Goal: Task Accomplishment & Management: Complete application form

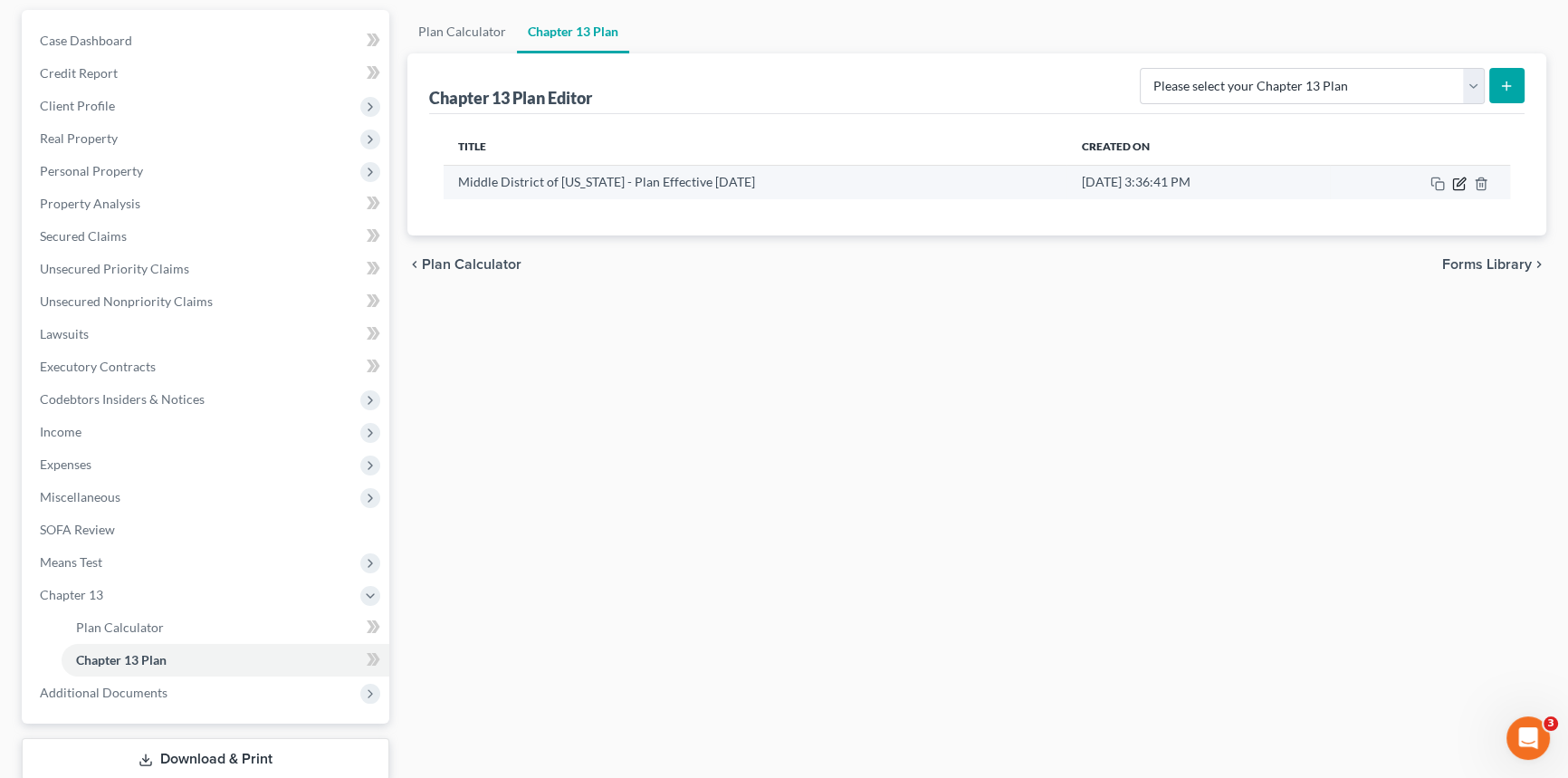
click at [1462, 182] on icon "button" at bounding box center [1461, 182] width 8 height 8
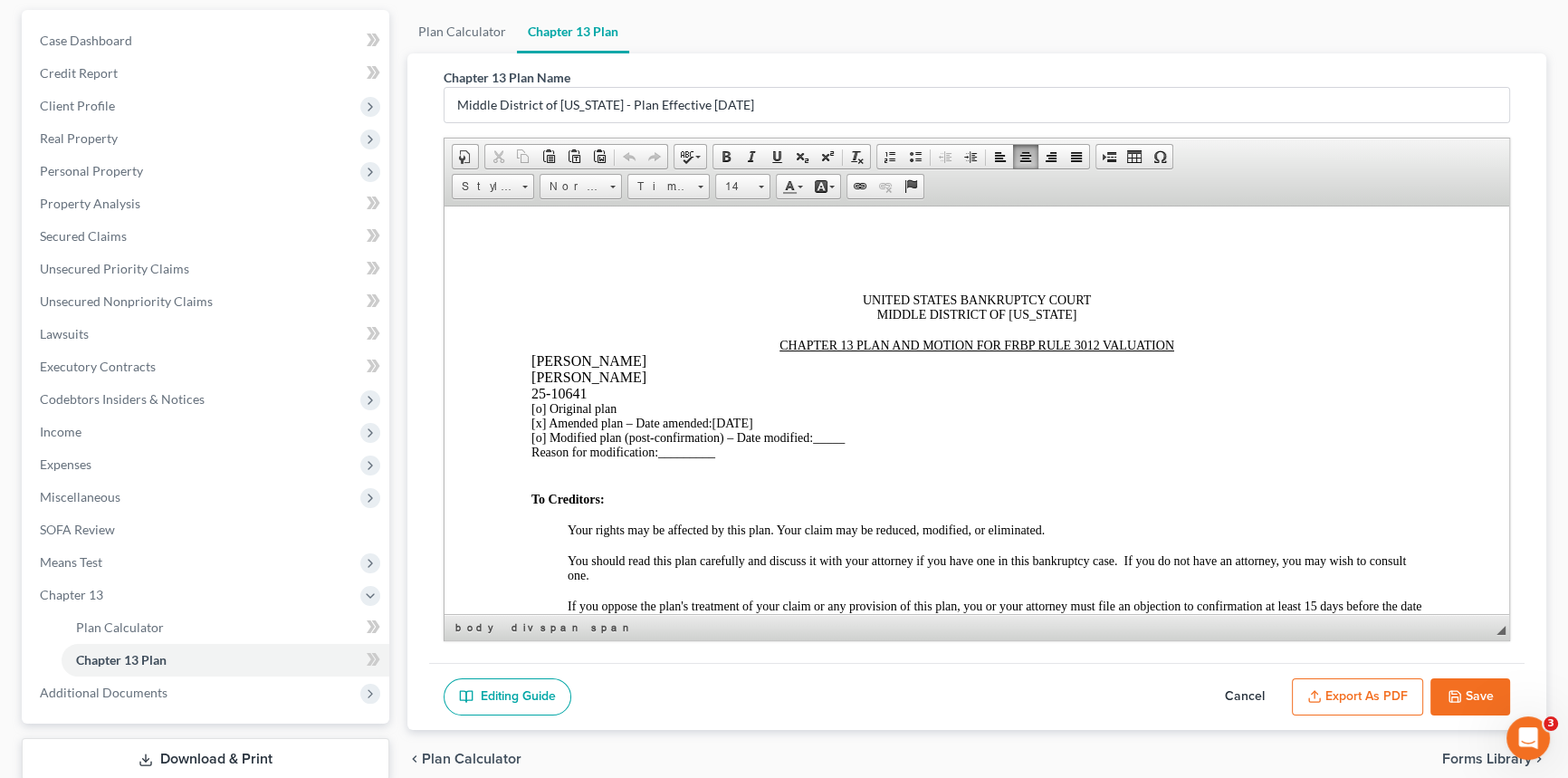
click at [688, 455] on span "_________" at bounding box center [687, 452] width 58 height 14
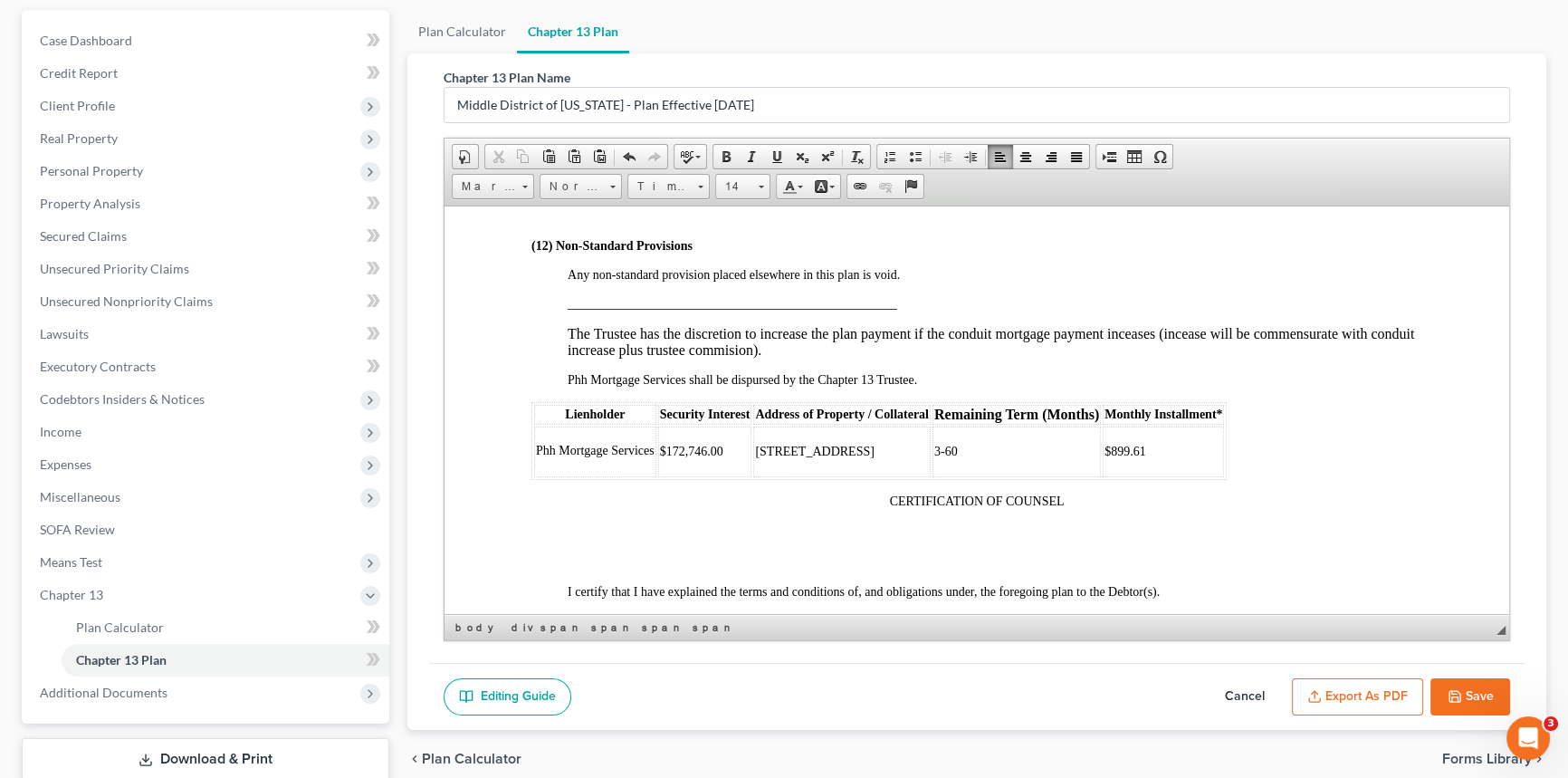
scroll to position [4859, 0]
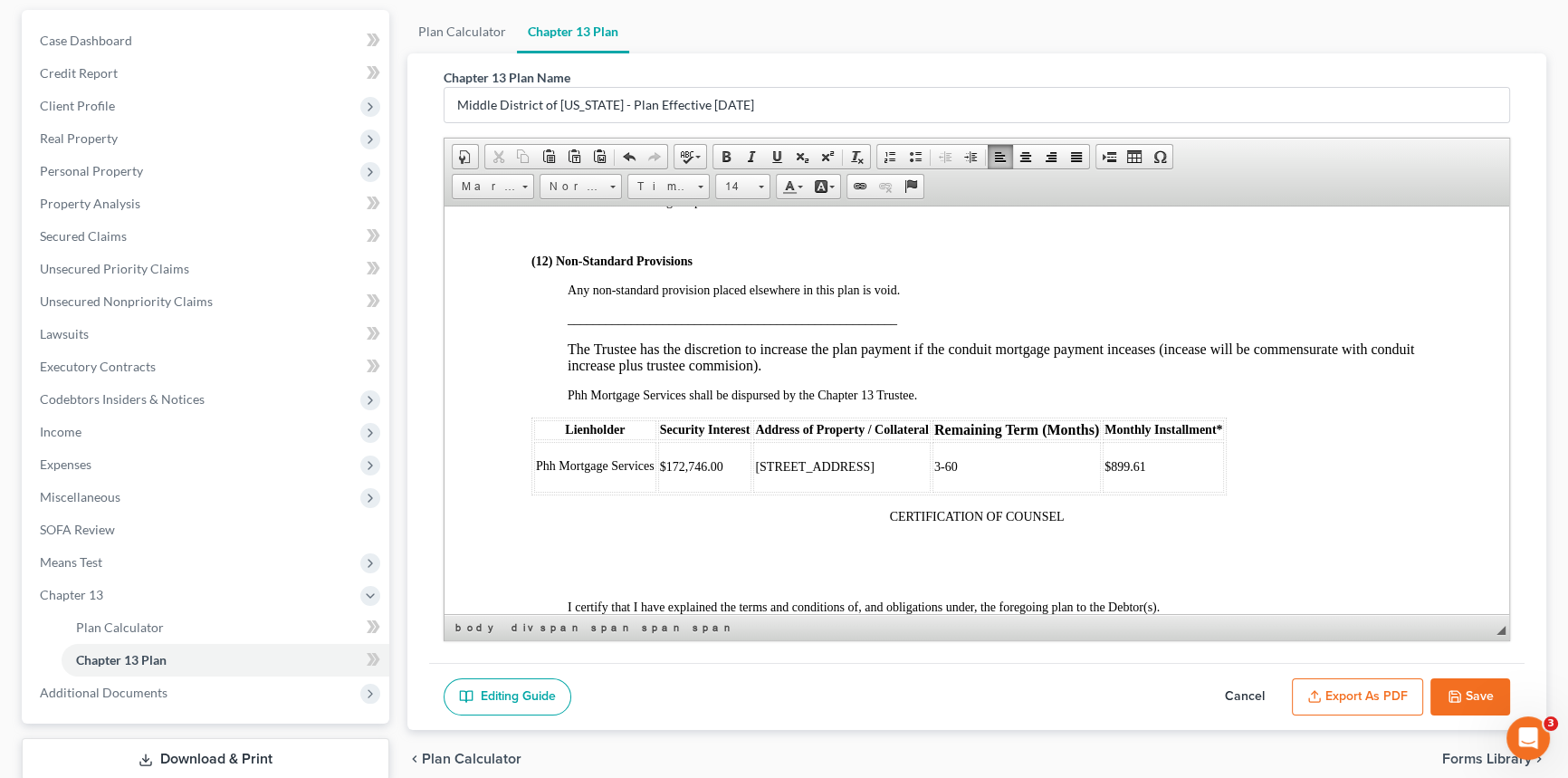
click at [909, 373] on p "The Trustee has the discretion to increase the plan payment if the conduit mort…" at bounding box center [995, 356] width 855 height 33
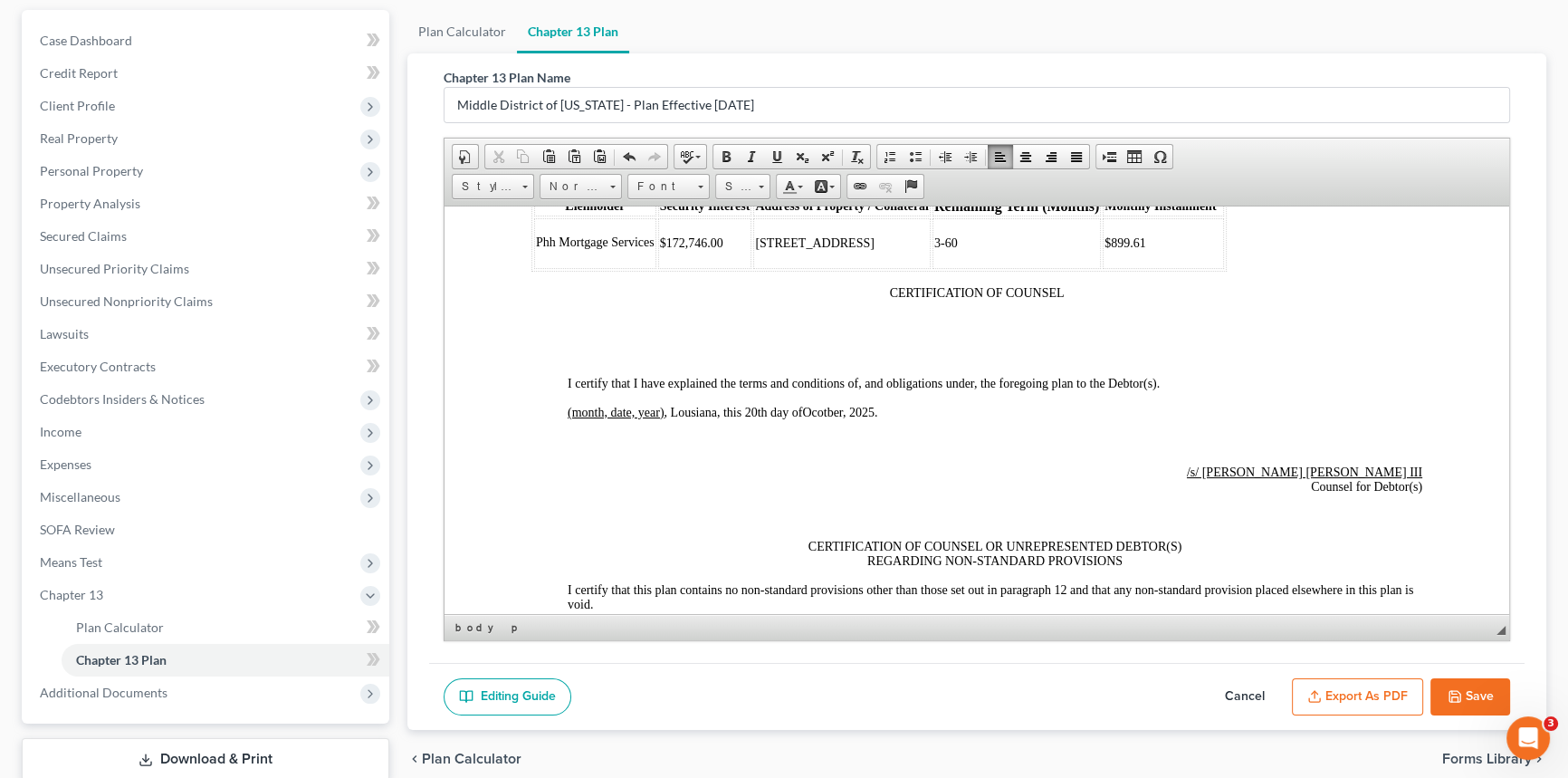
scroll to position [5189, 0]
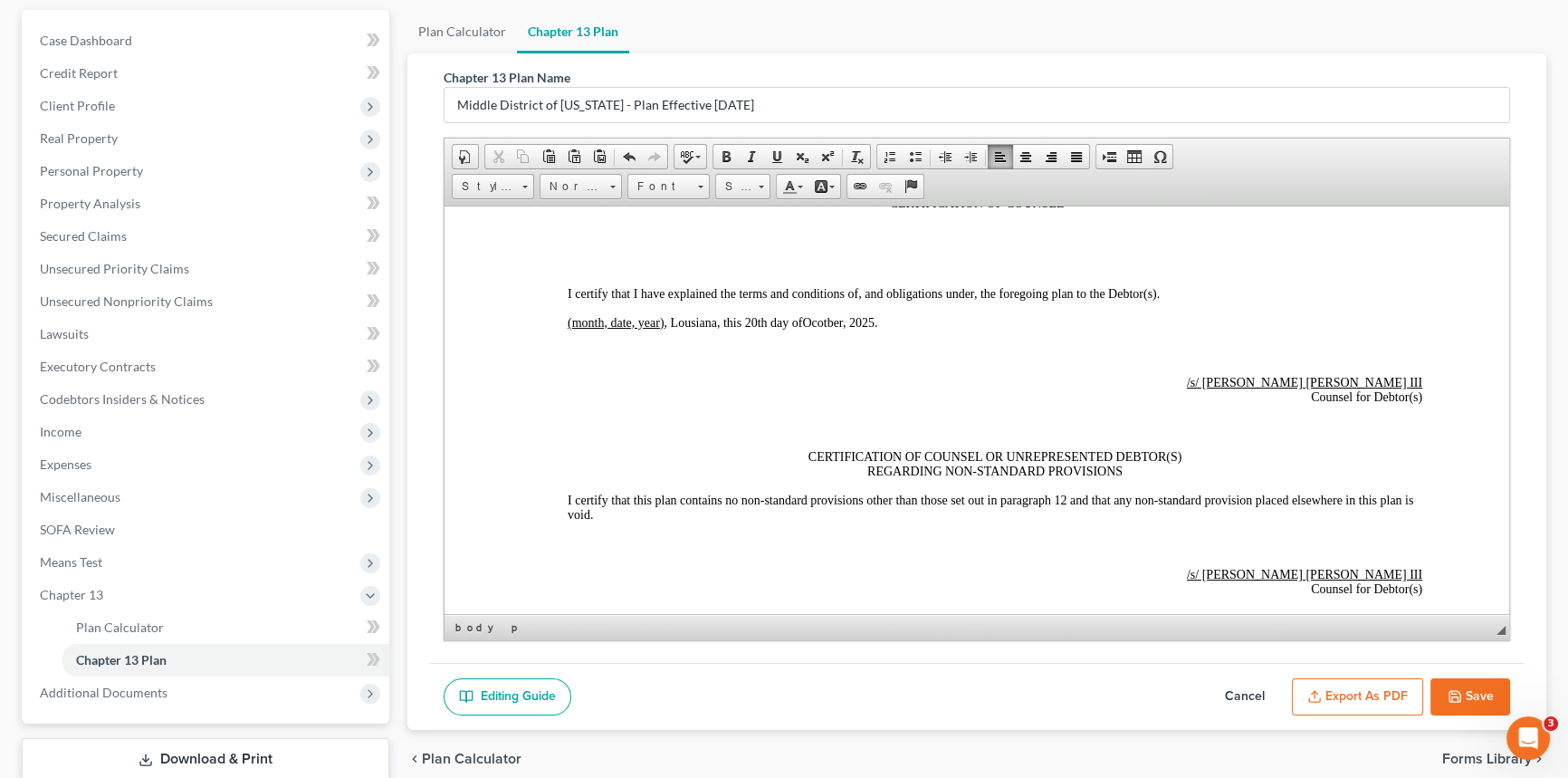
click at [1483, 689] on button "Save" at bounding box center [1470, 698] width 79 height 38
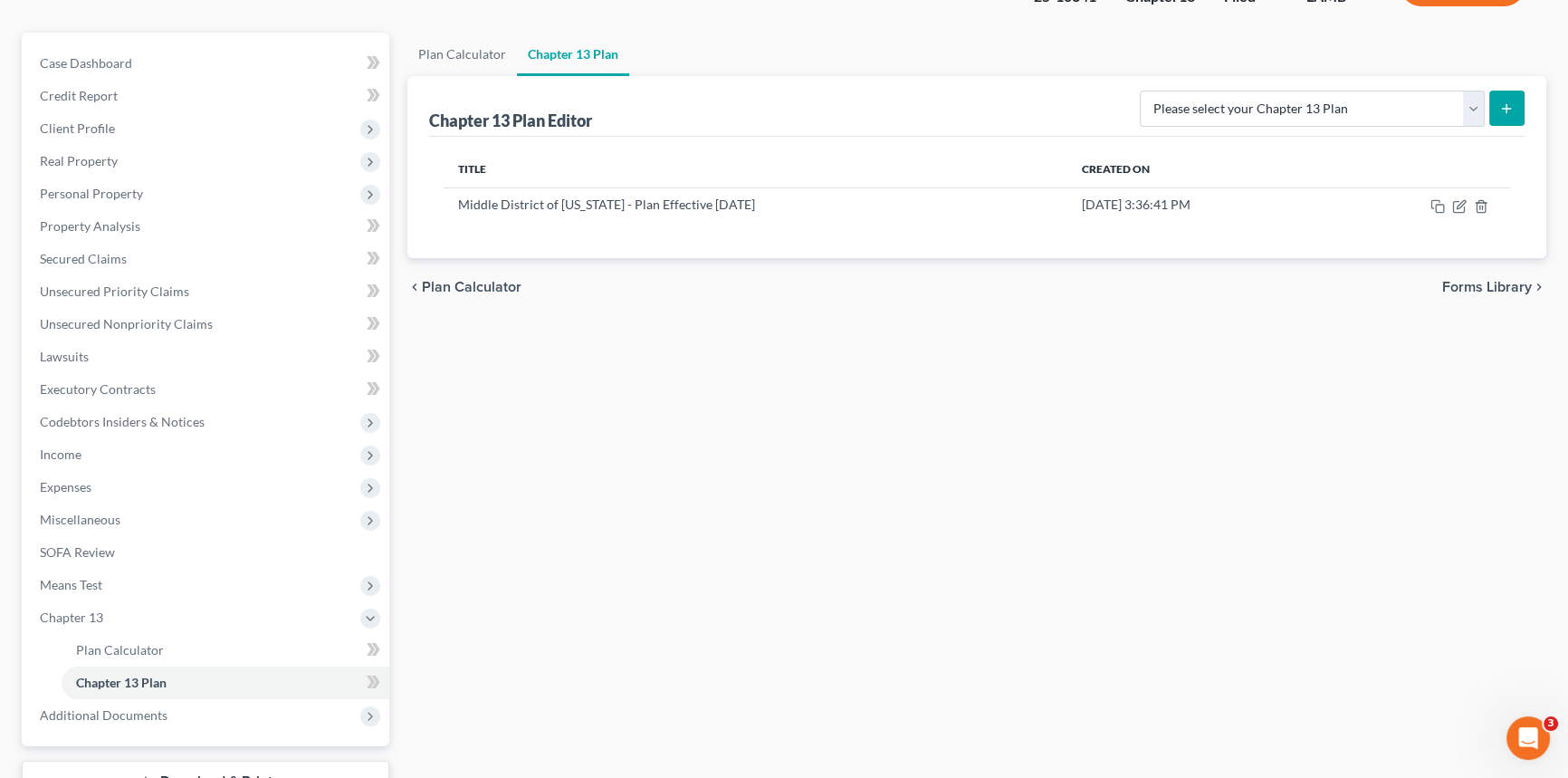
scroll to position [0, 0]
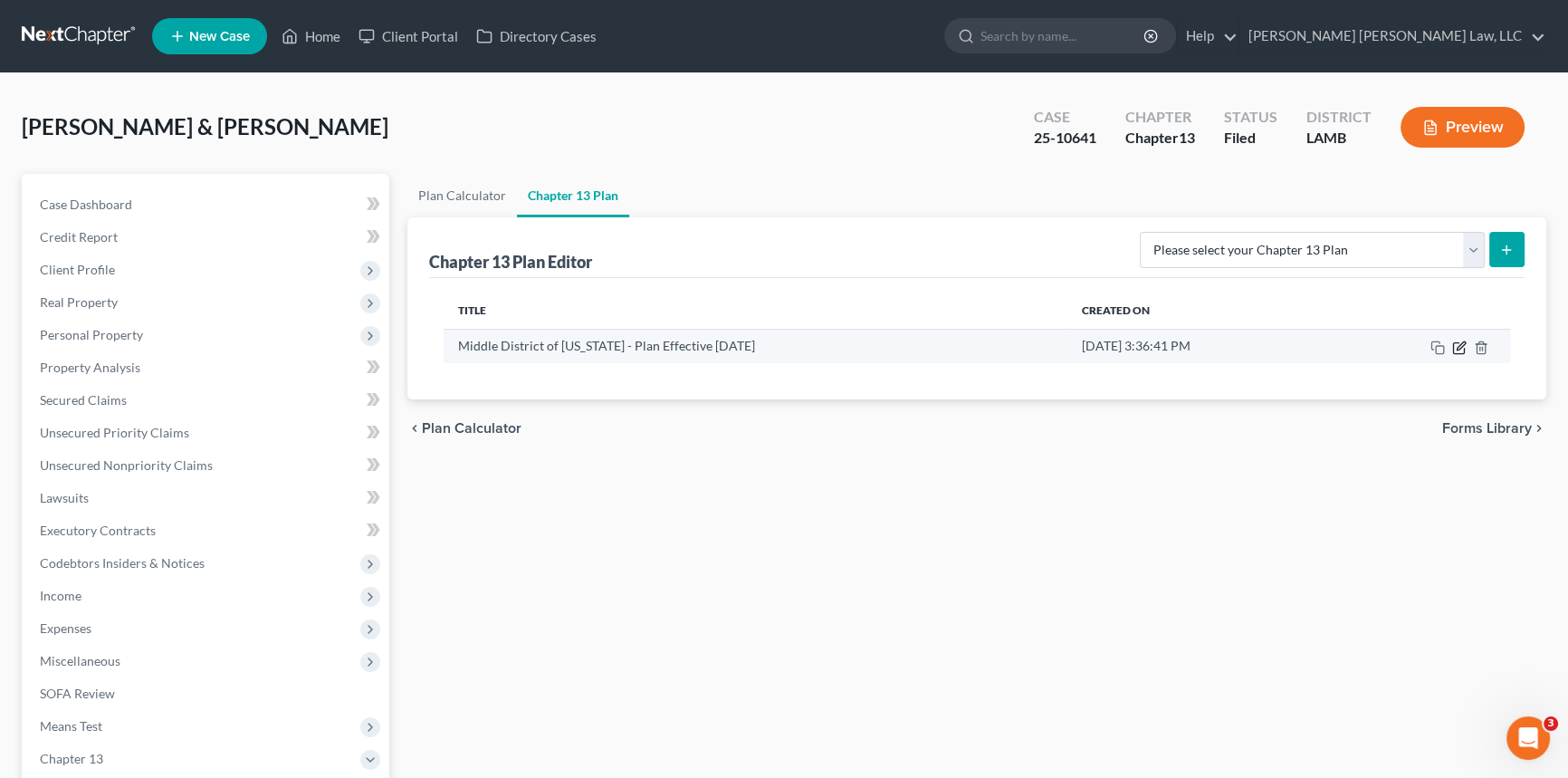
click at [1463, 343] on icon "button" at bounding box center [1461, 345] width 8 height 8
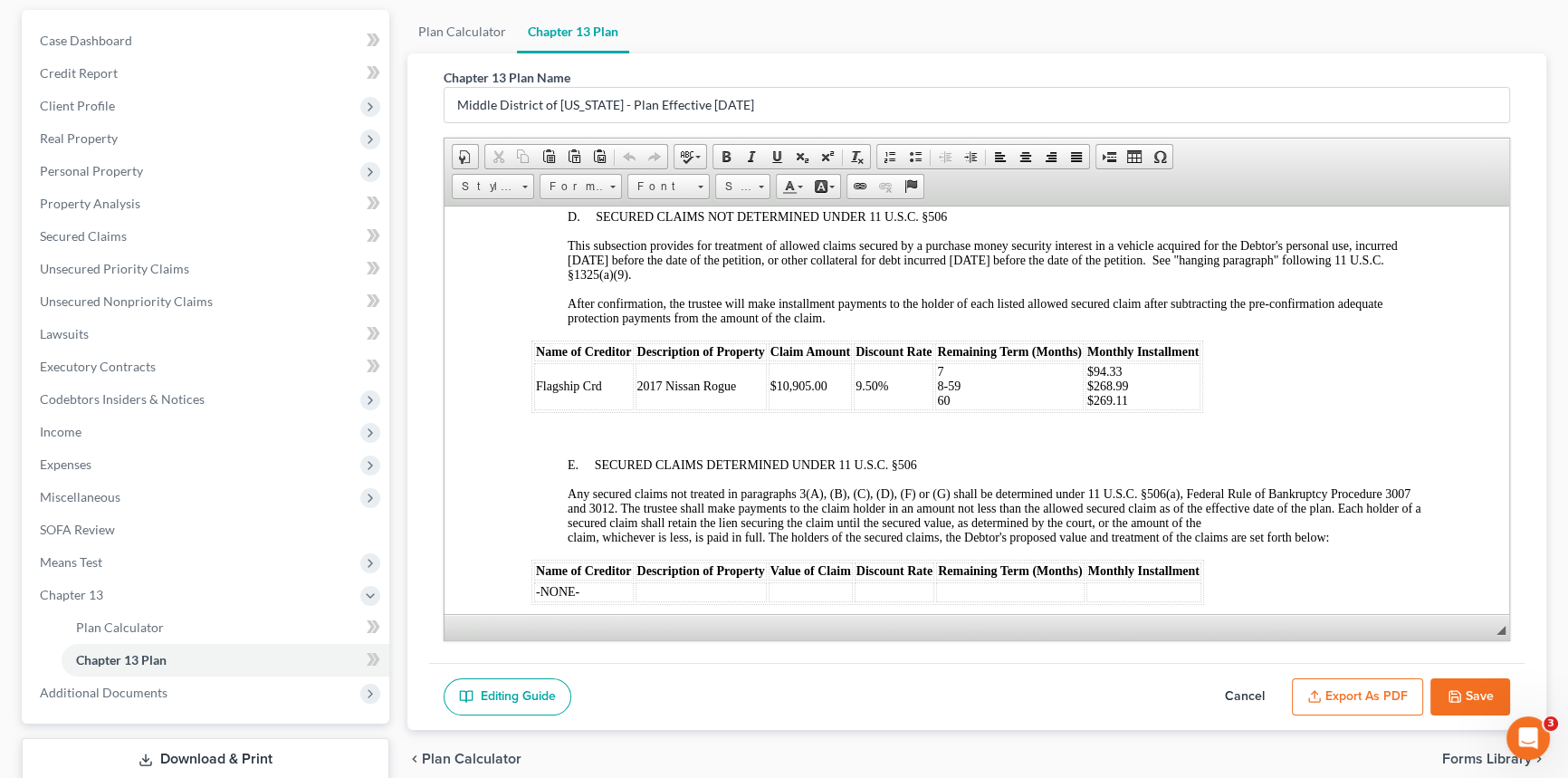
scroll to position [2964, 0]
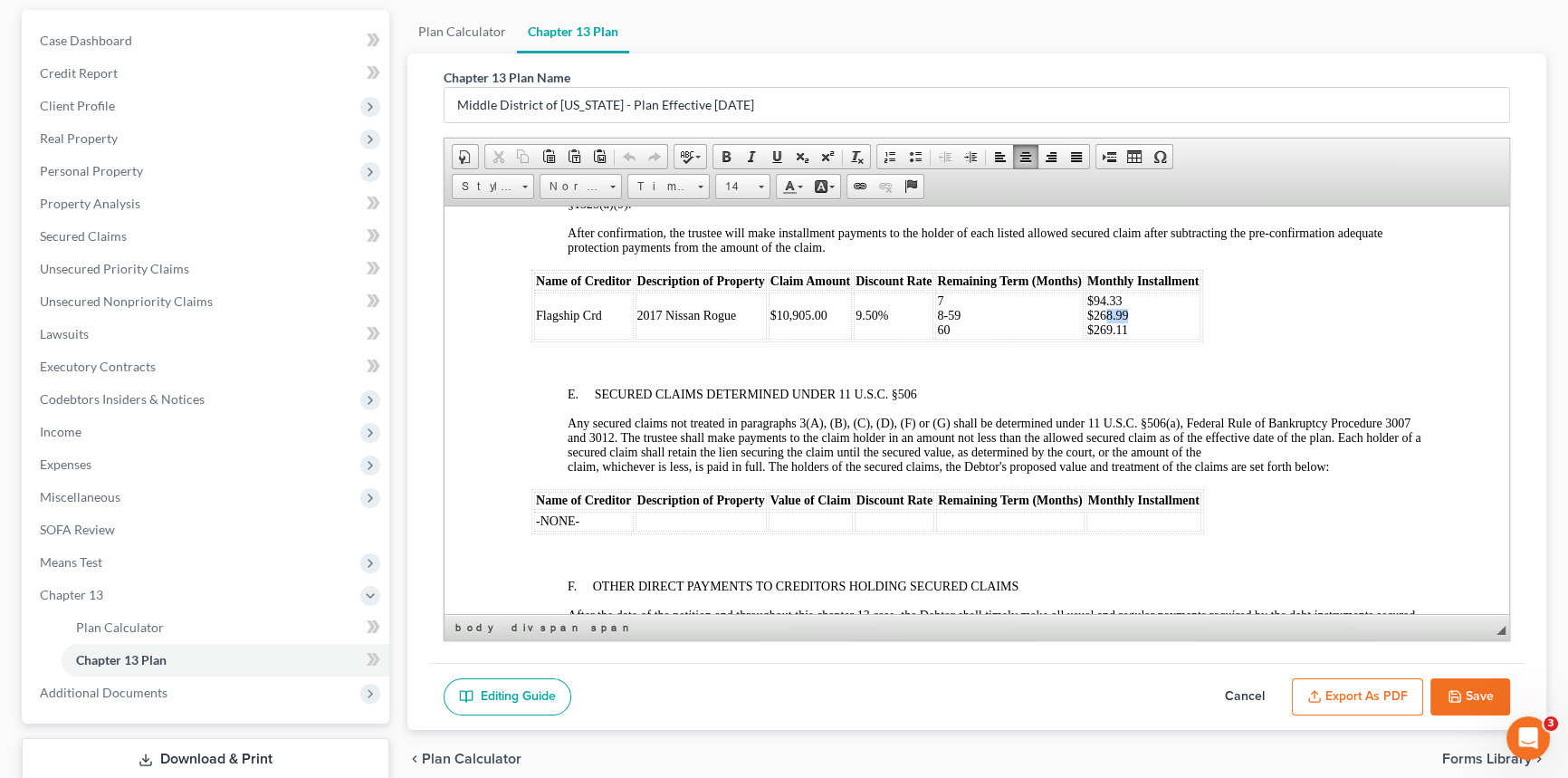
drag, startPoint x: 1104, startPoint y: 384, endPoint x: 1126, endPoint y: 387, distance: 22.2
click at [1126, 336] on span "$268.99 $269.11" at bounding box center [1108, 322] width 42 height 28
drag, startPoint x: 1105, startPoint y: 405, endPoint x: 1124, endPoint y: 404, distance: 19.0
click at [1124, 336] on span "$267.77 $269.11" at bounding box center [1108, 322] width 42 height 28
click at [1278, 415] on body "UNITED STATES BANKRUPTCY COURT MIDDLE DISTRICT OF [US_STATE] CHAPTER 13 PLAN AN…" at bounding box center [977, 209] width 891 height 5762
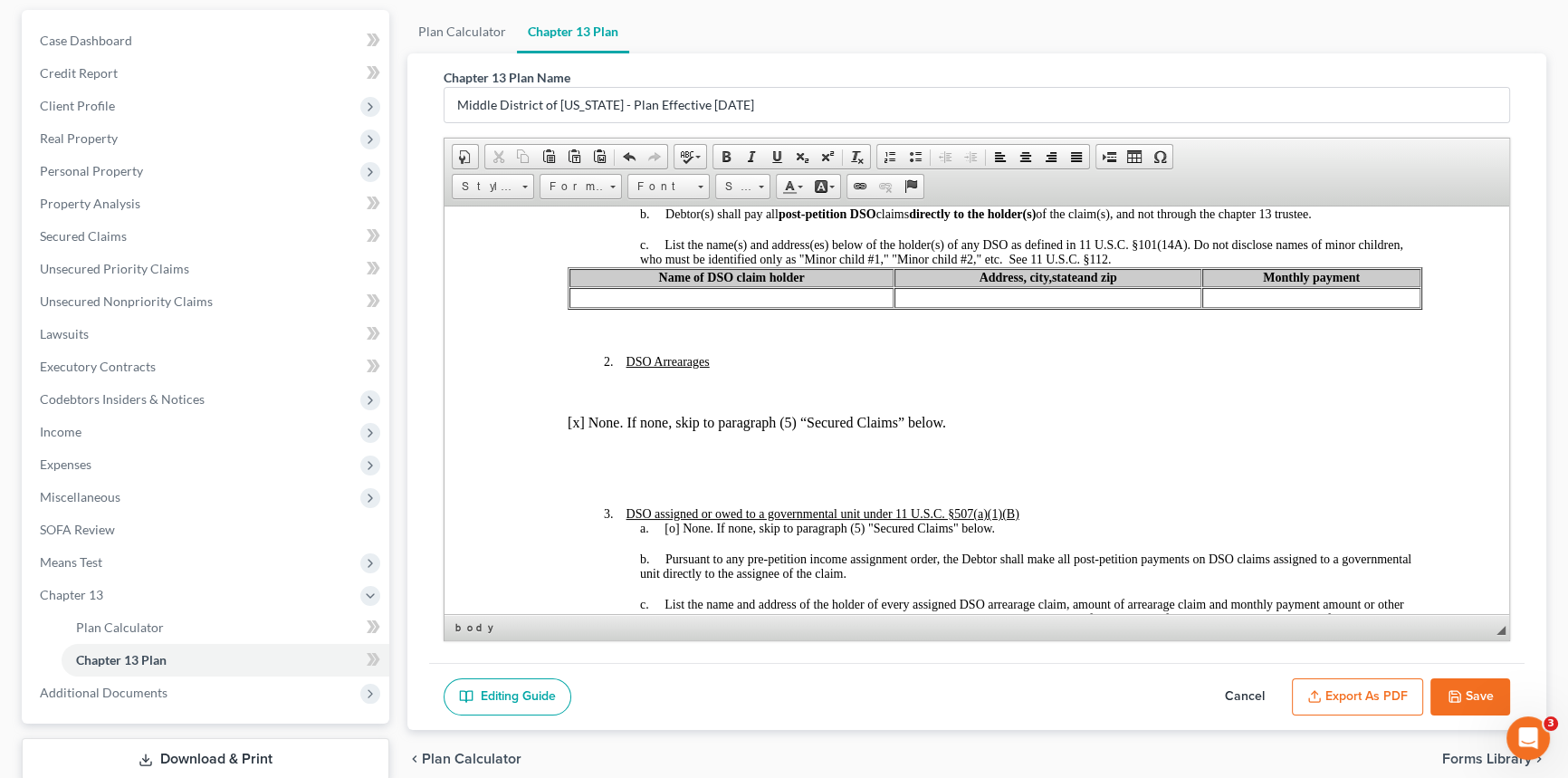
scroll to position [659, 0]
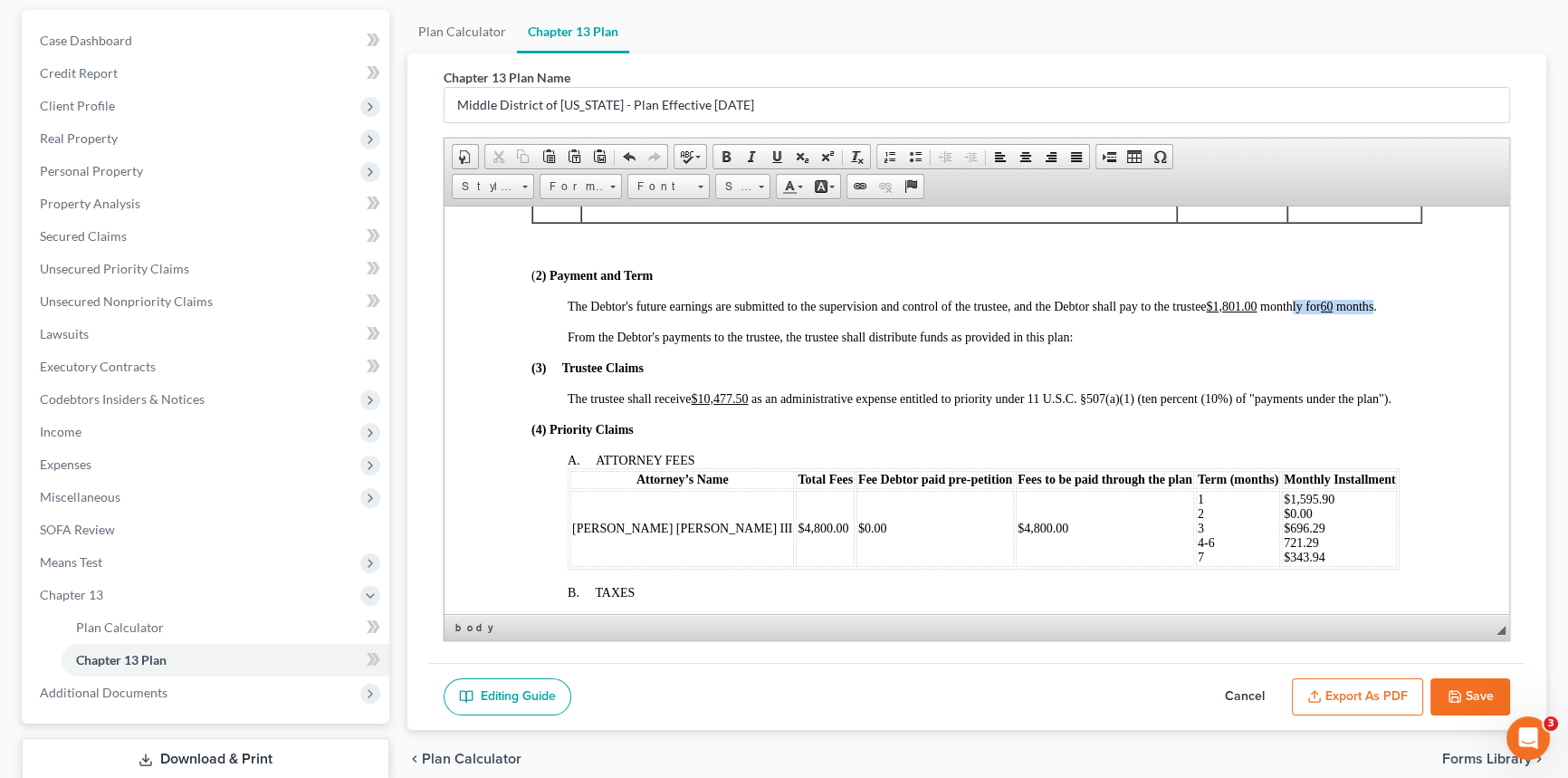
drag, startPoint x: 1295, startPoint y: 327, endPoint x: 1378, endPoint y: 332, distance: 83.2
click at [1378, 313] on span "The Debtor's future earnings are submitted to the supervision and control of th…" at bounding box center [972, 306] width 809 height 14
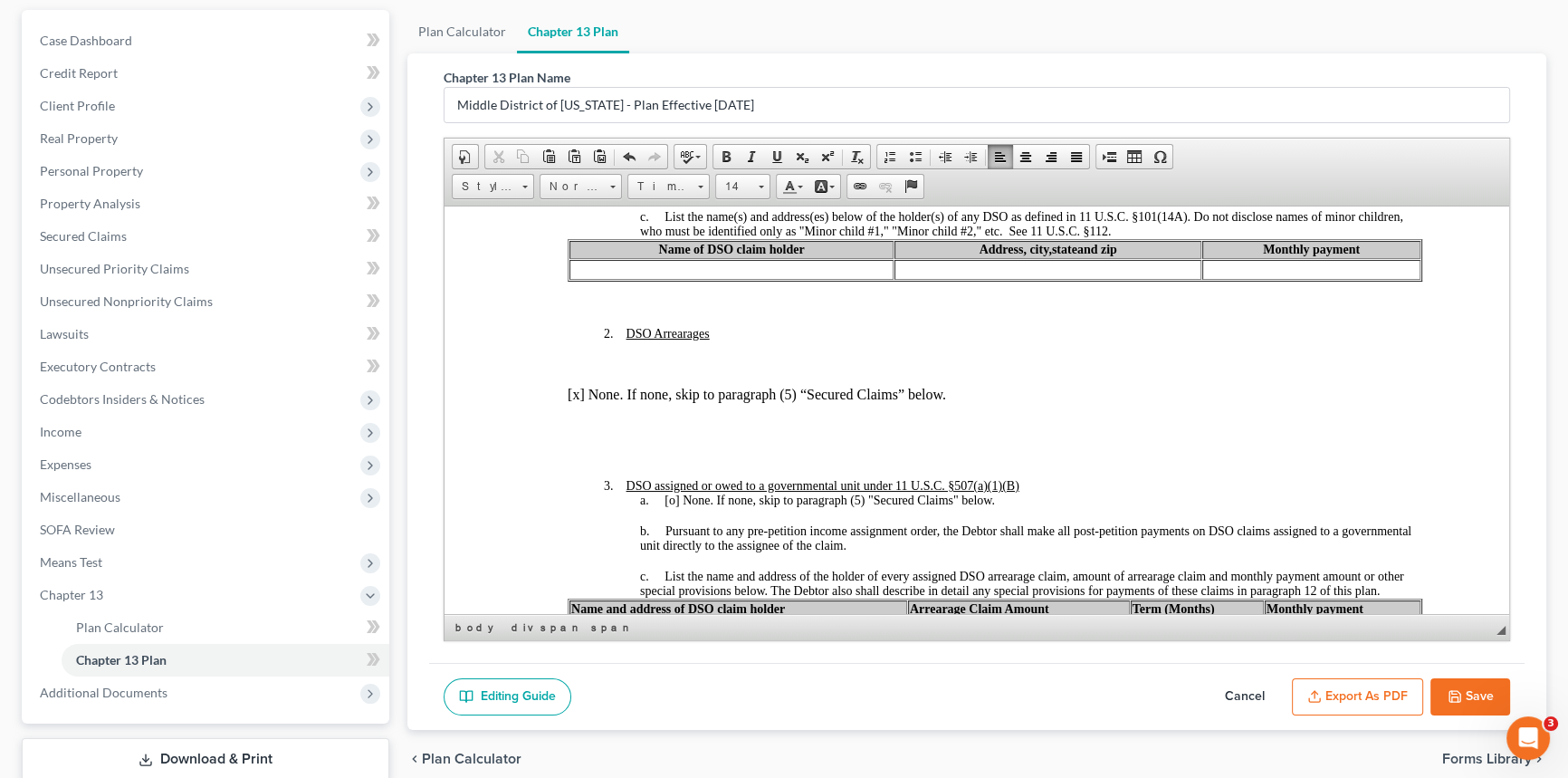
scroll to position [1317, 0]
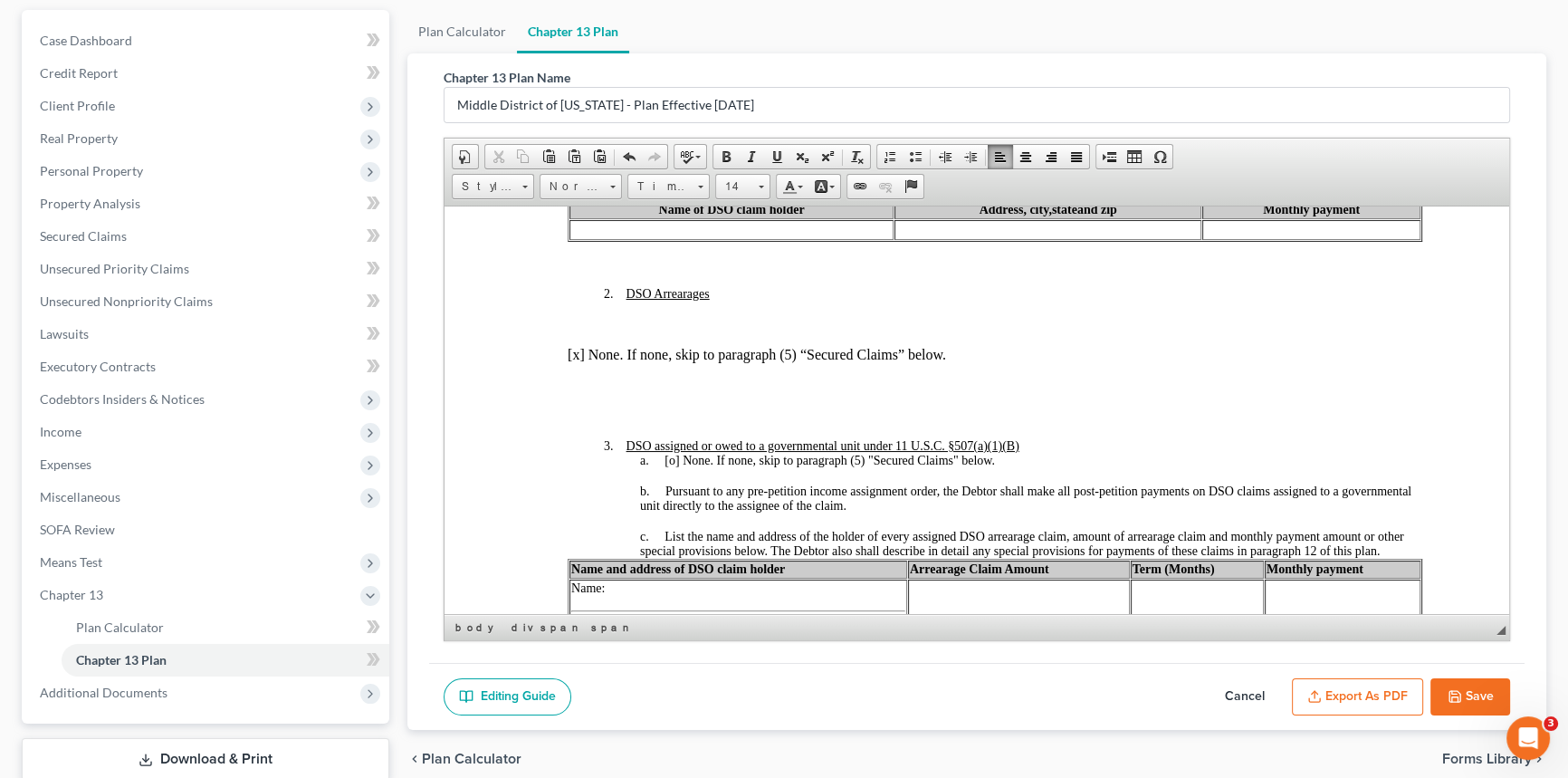
click at [1460, 692] on icon "button" at bounding box center [1455, 697] width 11 height 11
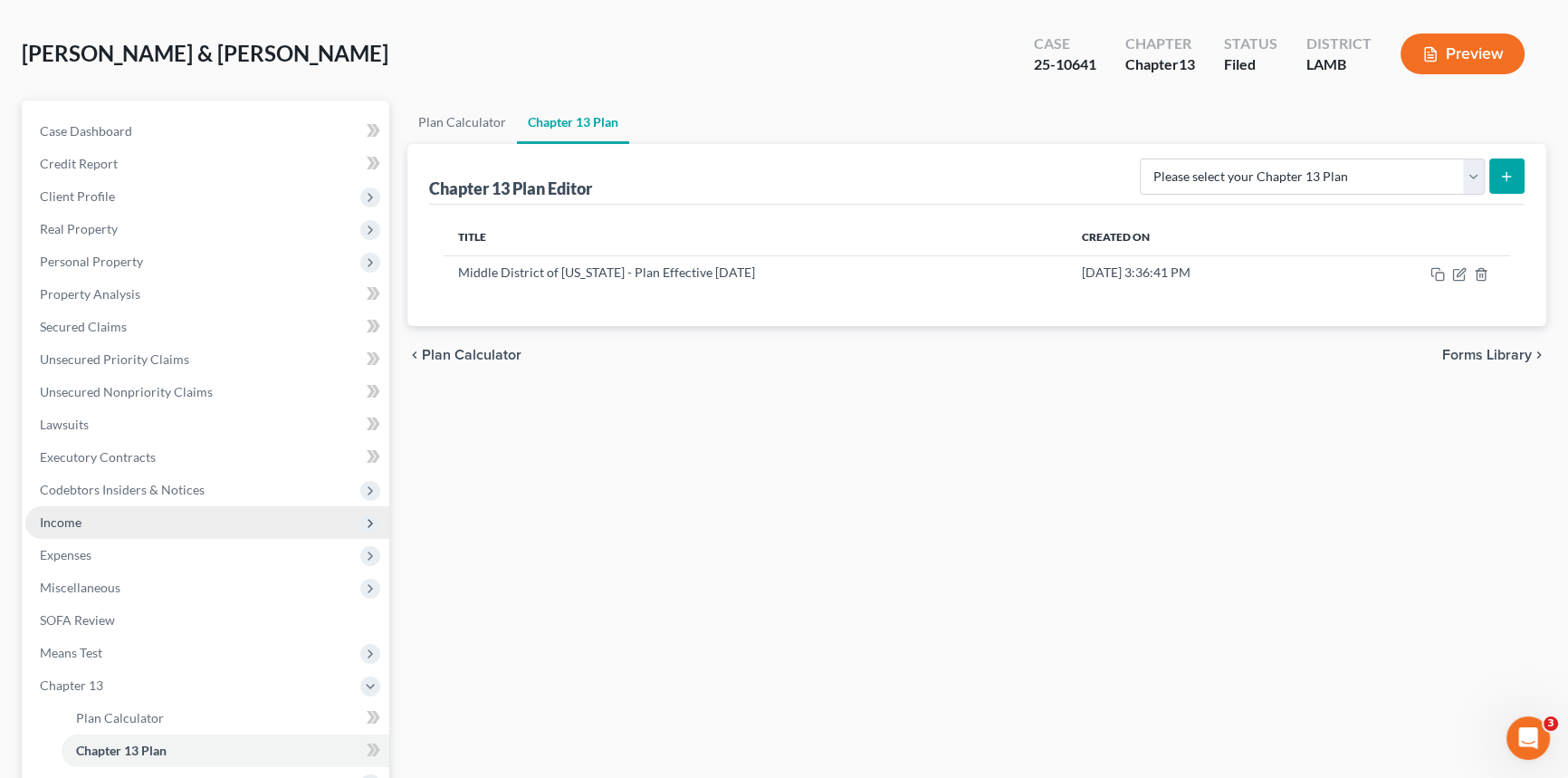
scroll to position [0, 0]
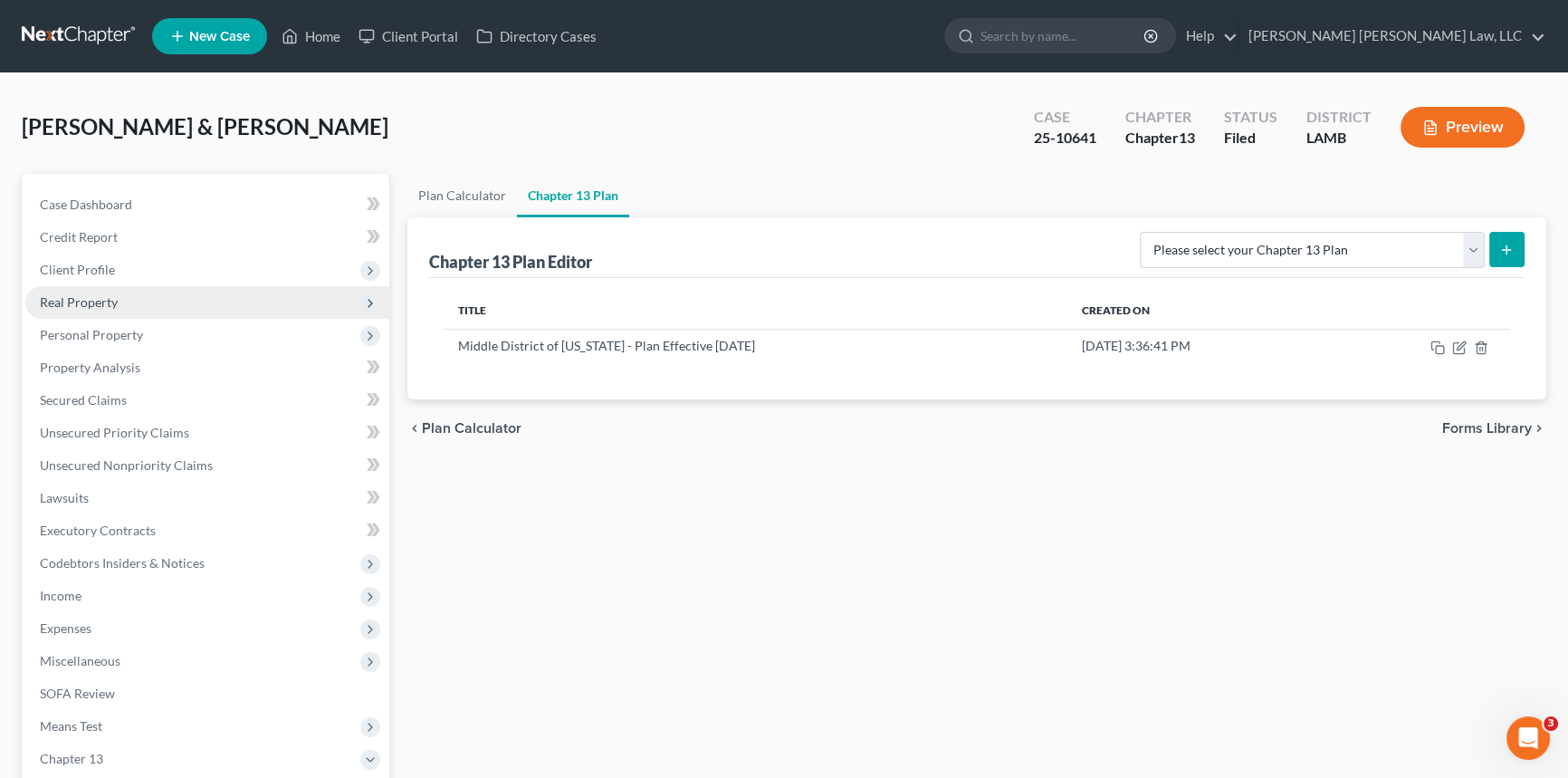
click at [98, 300] on span "Real Property" at bounding box center [78, 303] width 78 height 16
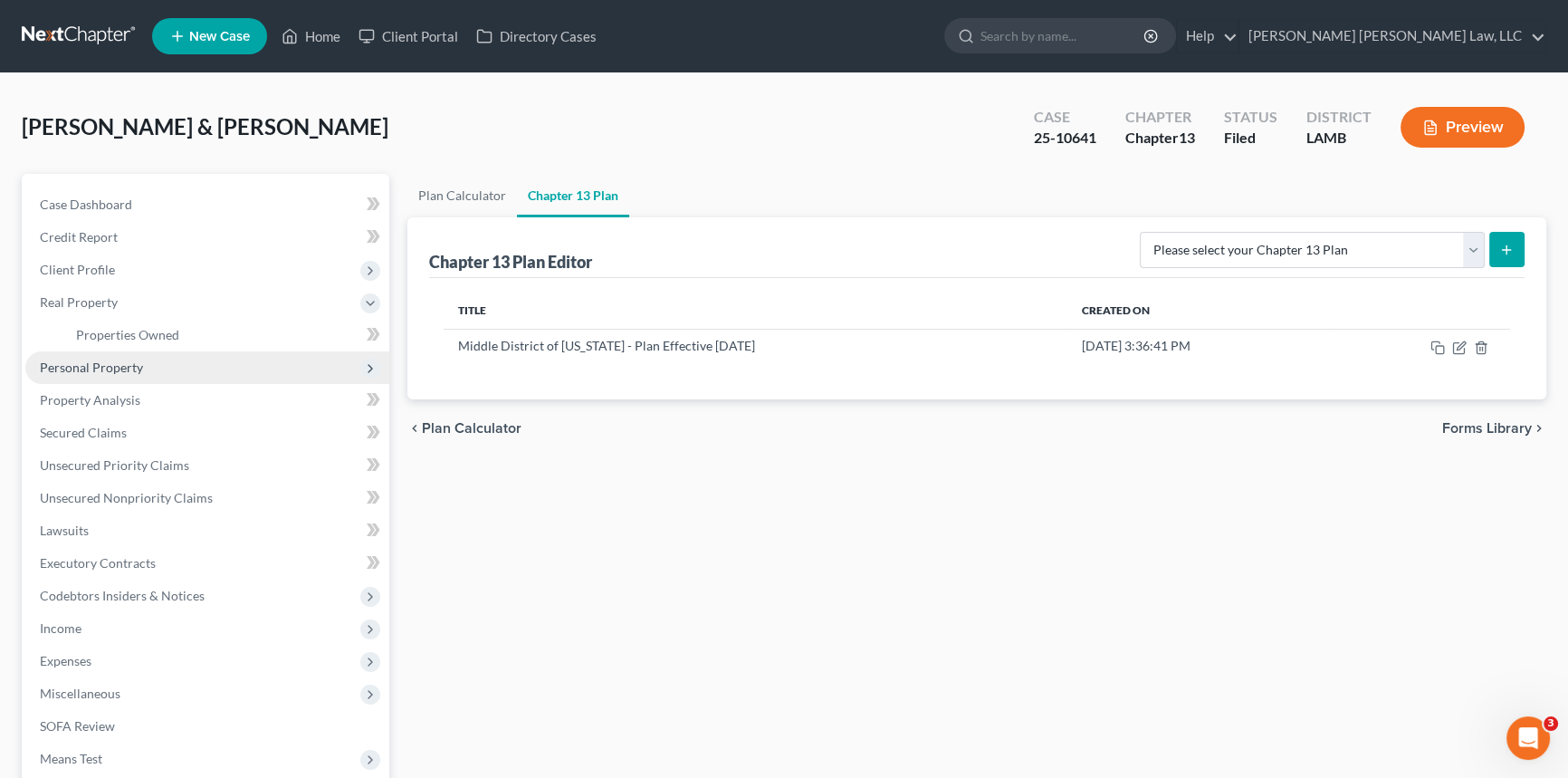
click at [116, 361] on span "Personal Property" at bounding box center [91, 367] width 103 height 16
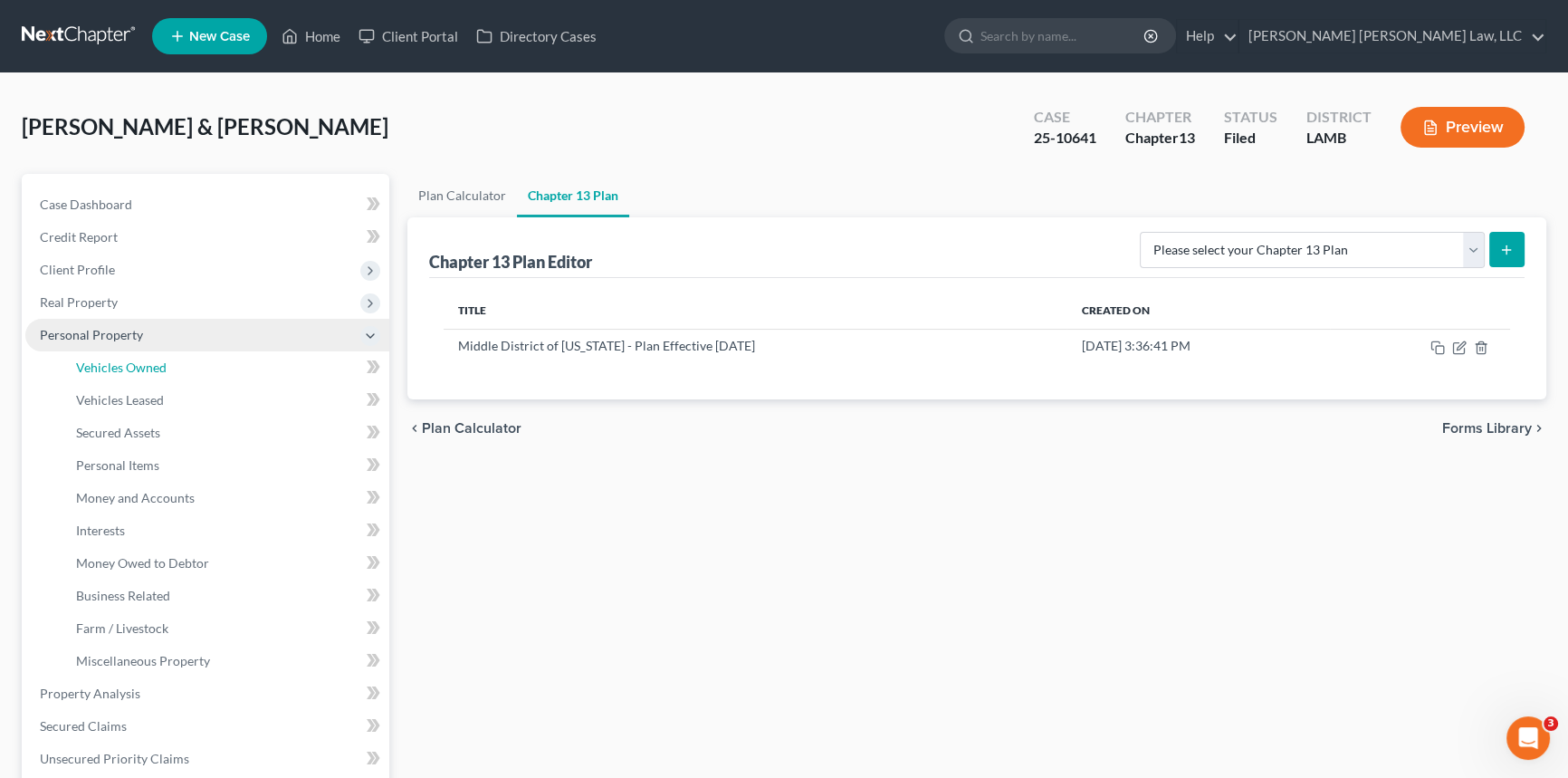
click at [116, 361] on span "Vehicles Owned" at bounding box center [121, 367] width 90 height 16
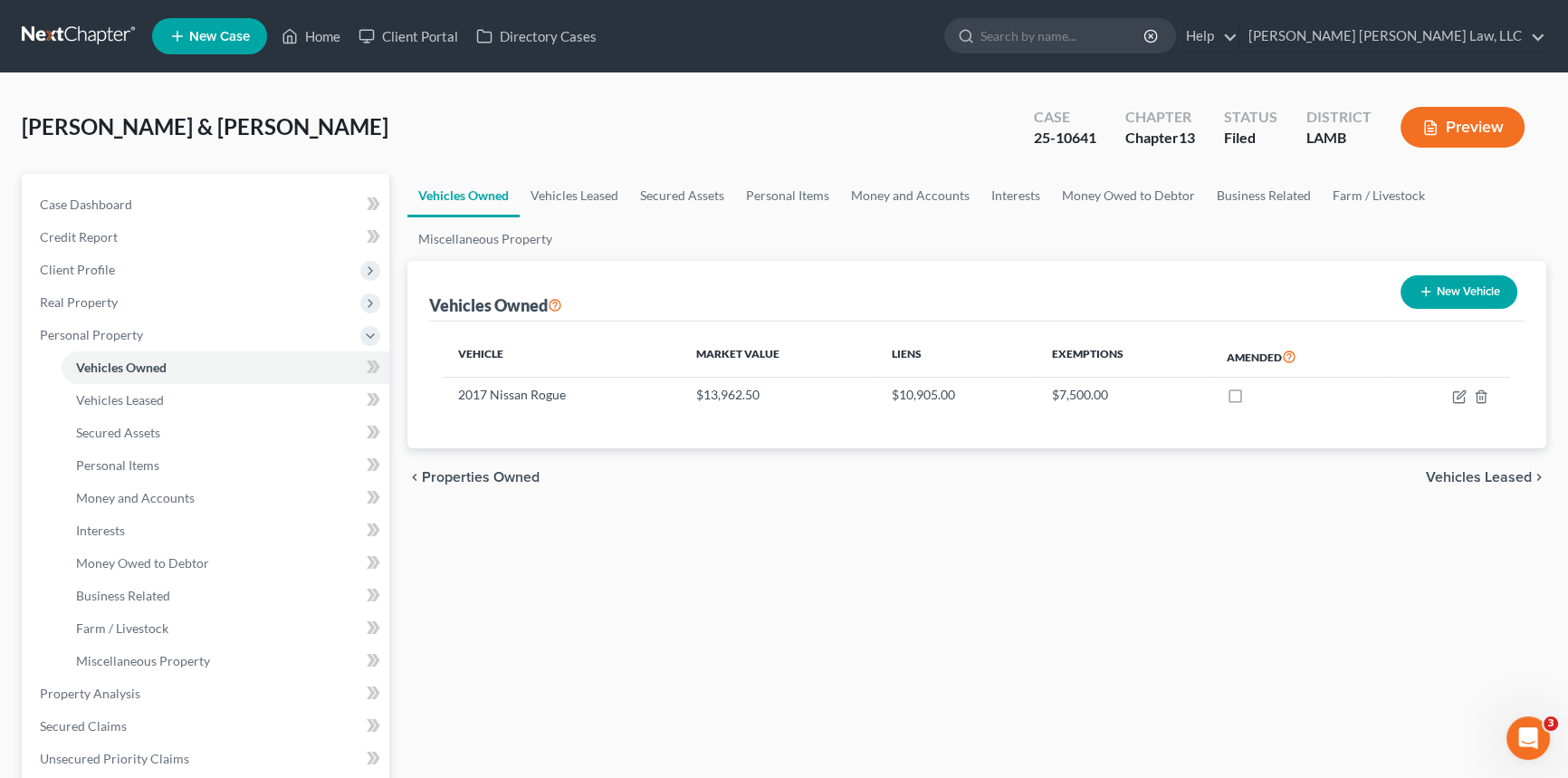
click at [1439, 292] on button "New Vehicle" at bounding box center [1459, 293] width 117 height 34
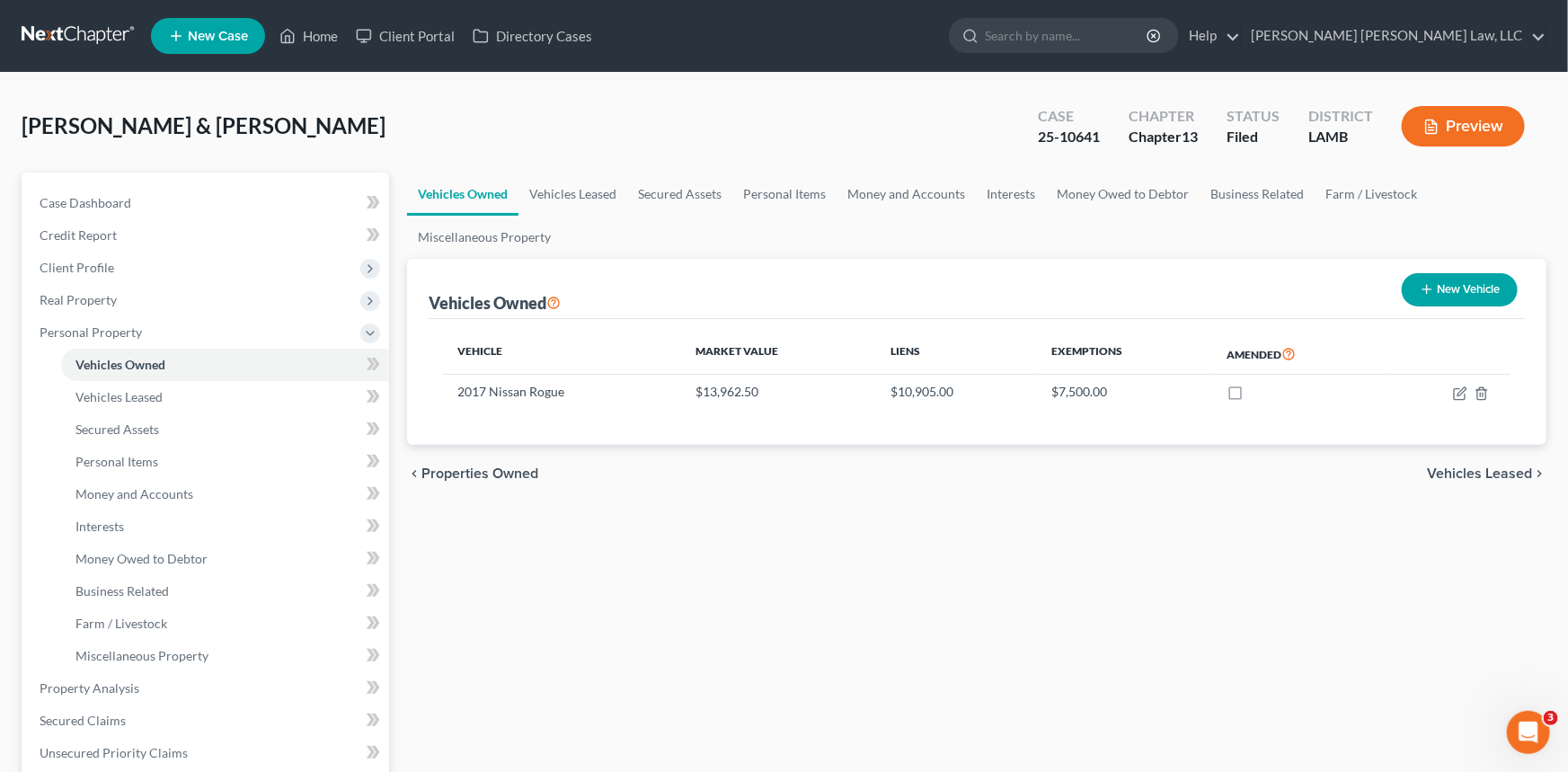
select select "0"
select select "2"
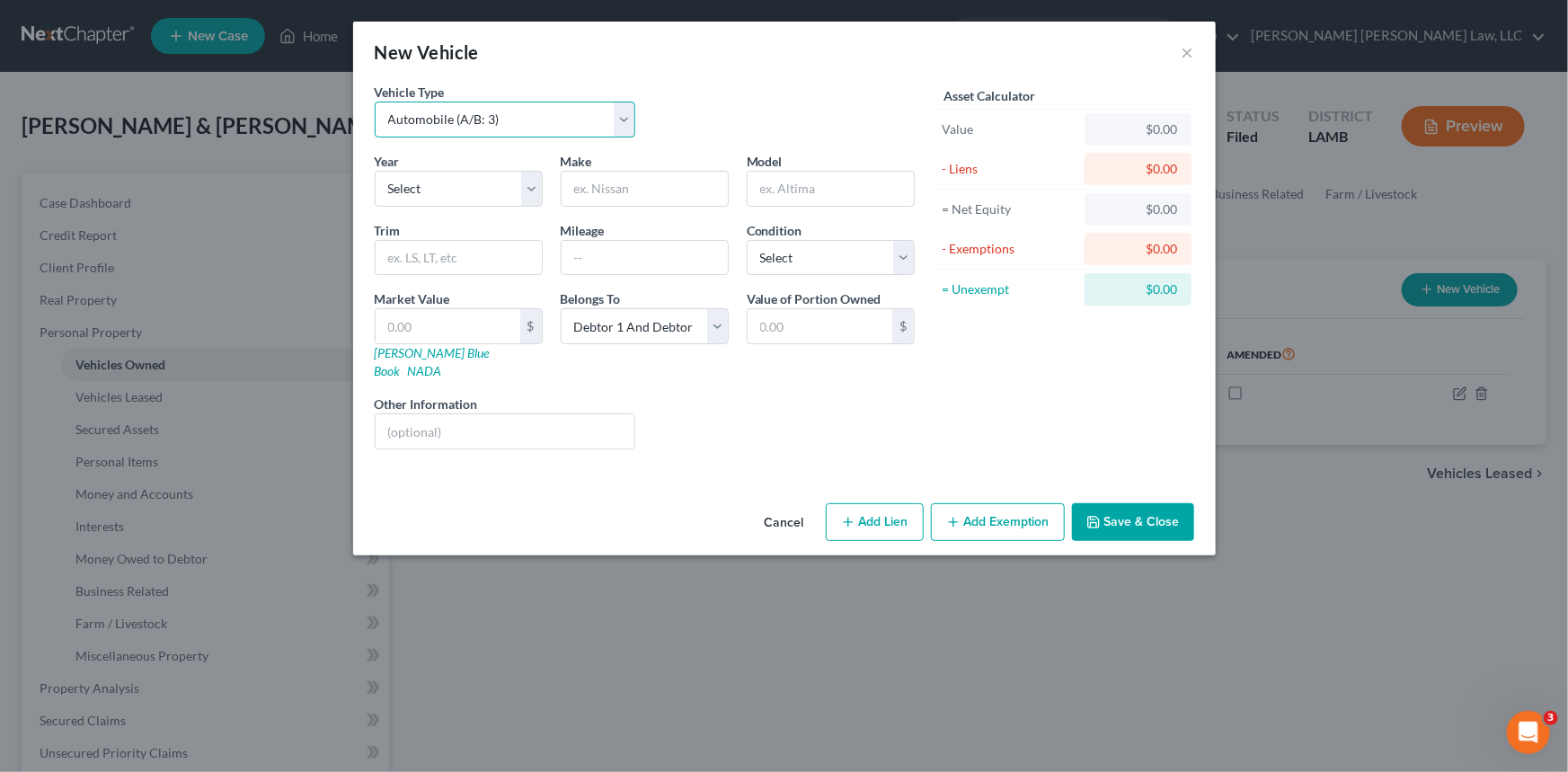
click at [528, 116] on select "Select Automobile (A/B: 3) Truck (A/B: 3) Trailer (A/B: 4) Watercraft (A/B: 4) …" at bounding box center [506, 119] width 262 height 36
click at [492, 189] on select "Select 2026 2025 2024 2023 2022 2021 2020 2019 2018 2017 2016 2015 2014 2013 20…" at bounding box center [459, 188] width 168 height 36
select select "21"
click at [375, 170] on select "Select 2026 2025 2024 2023 2022 2021 2020 2019 2018 2017 2016 2015 2014 2013 20…" at bounding box center [459, 188] width 168 height 36
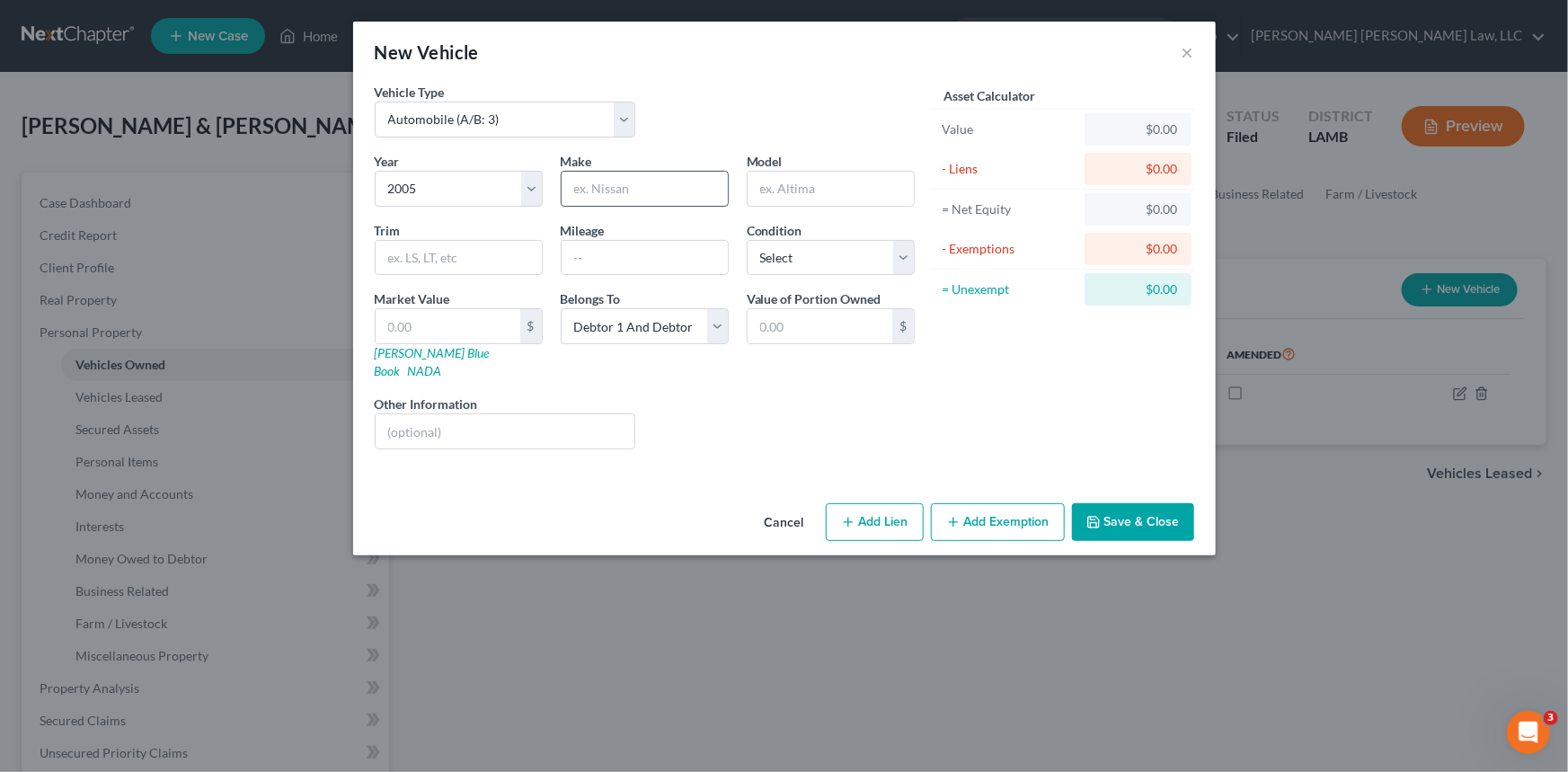
click at [592, 182] on input "text" at bounding box center [645, 188] width 166 height 34
type input "Toyota"
click at [789, 189] on input "text" at bounding box center [831, 188] width 166 height 34
type input "Solara"
click at [401, 258] on input "text" at bounding box center [459, 258] width 166 height 34
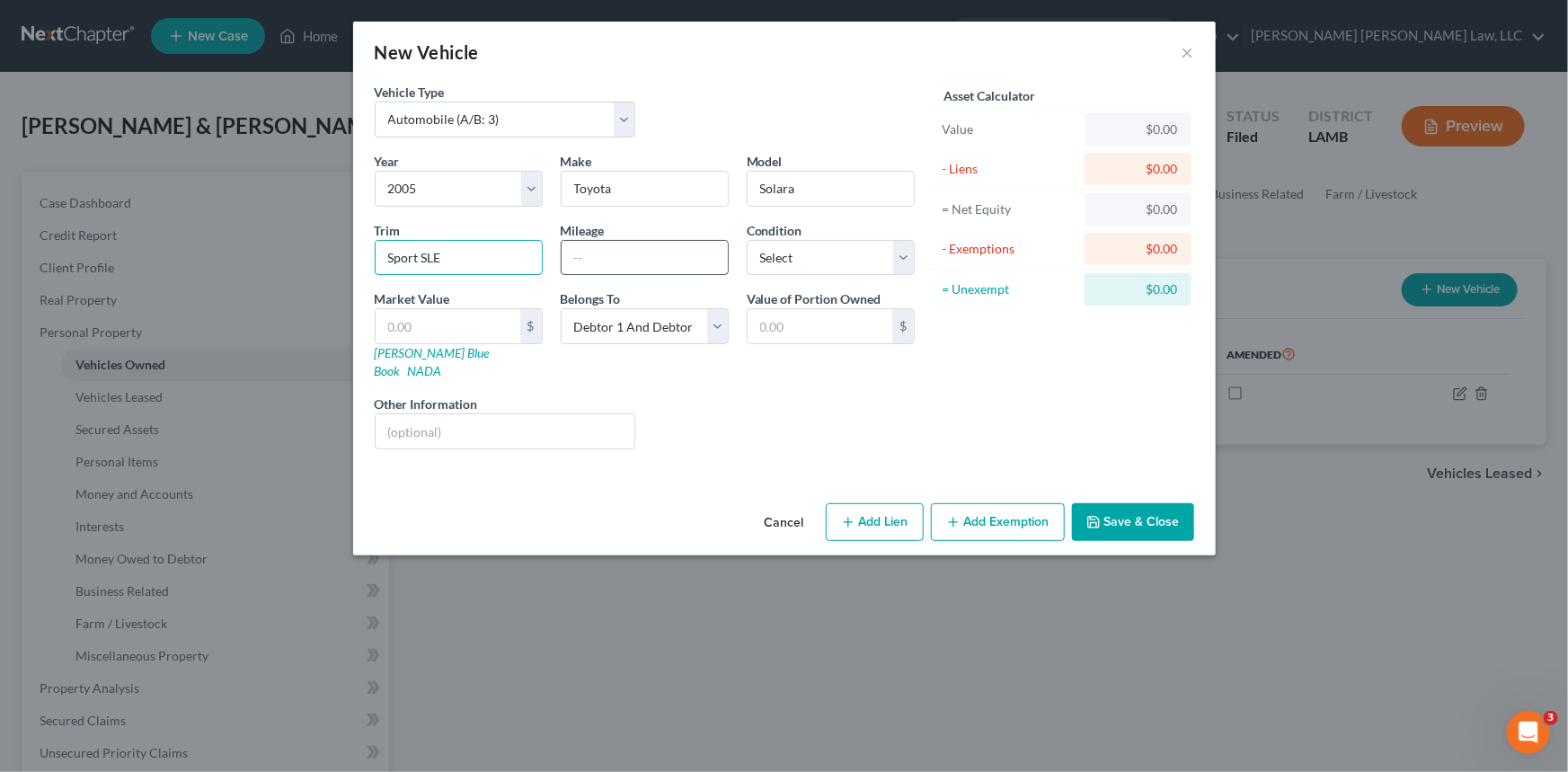
type input "Sport SLE"
click at [594, 258] on input "text" at bounding box center [645, 258] width 166 height 34
type input "195,000"
click at [797, 250] on select "Select Excellent Very Good Good Fair Poor" at bounding box center [831, 258] width 168 height 36
select select "4"
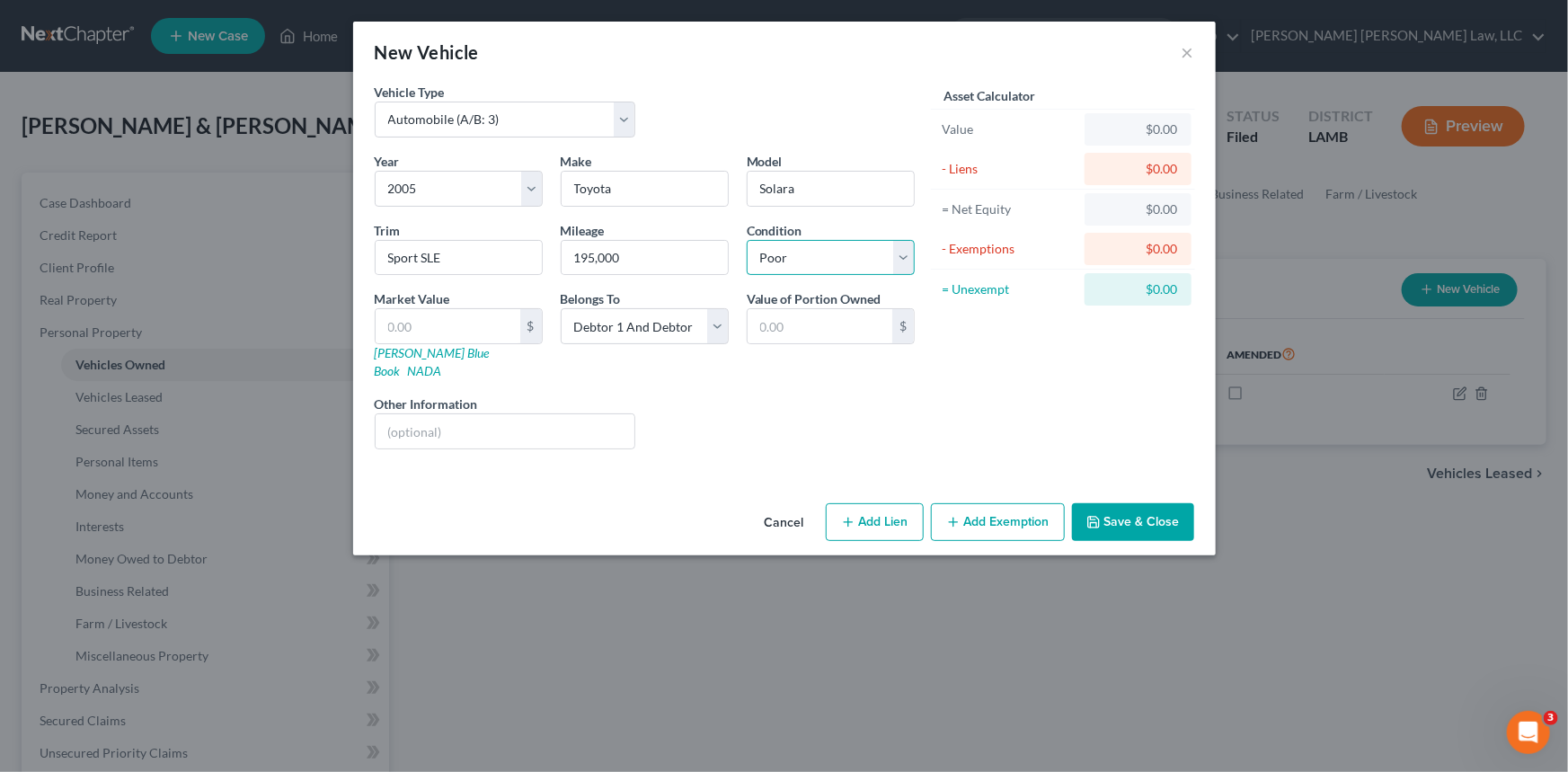
click at [747, 240] on select "Select Excellent Very Good Good Fair Poor" at bounding box center [831, 258] width 168 height 36
click at [783, 319] on input "text" at bounding box center [820, 326] width 145 height 34
type input "500.00"
click at [428, 428] on input "text" at bounding box center [506, 431] width 260 height 34
type input "engine blown"
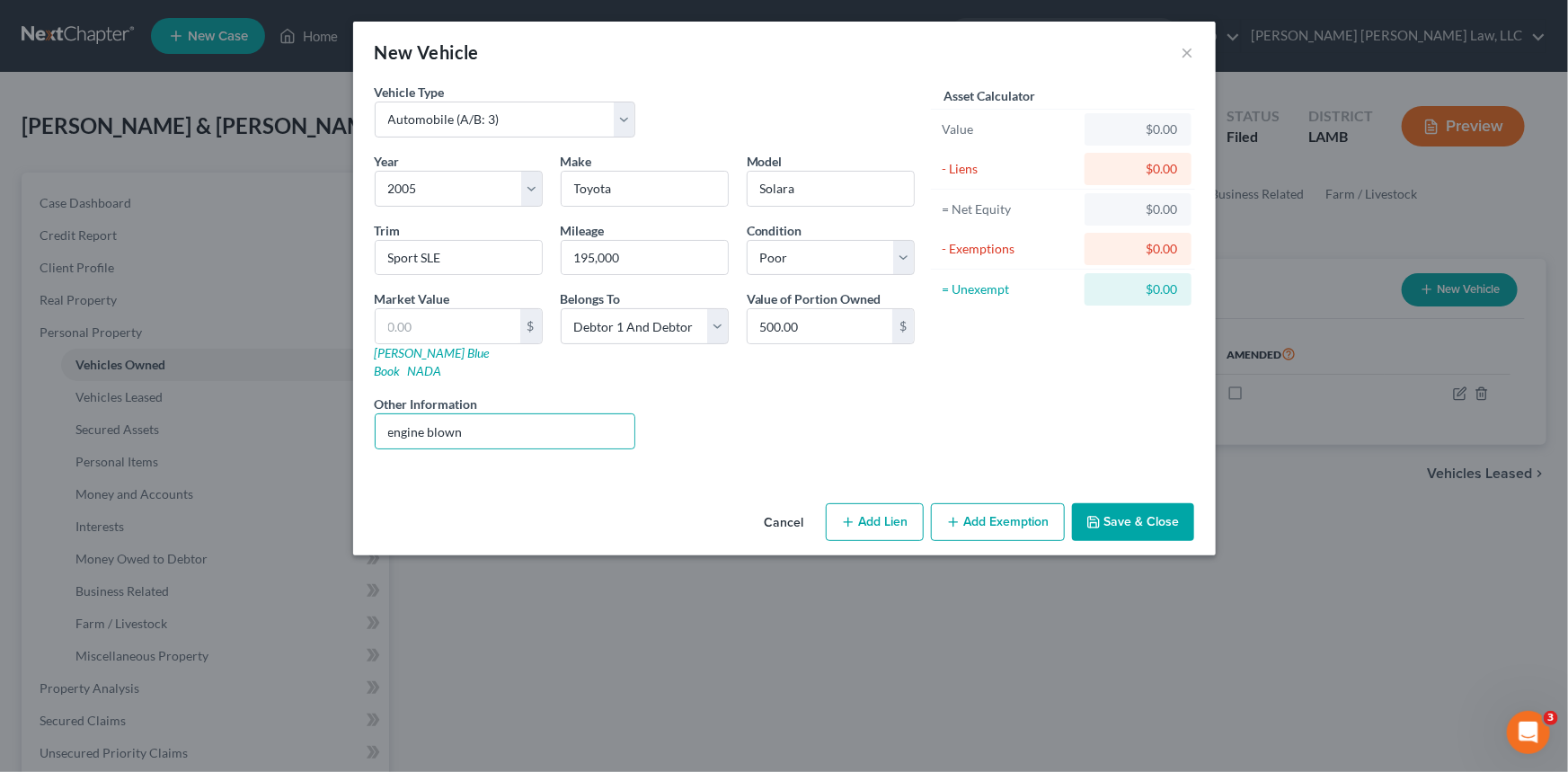
click at [1129, 503] on button "Save & Close" at bounding box center [1133, 522] width 122 height 37
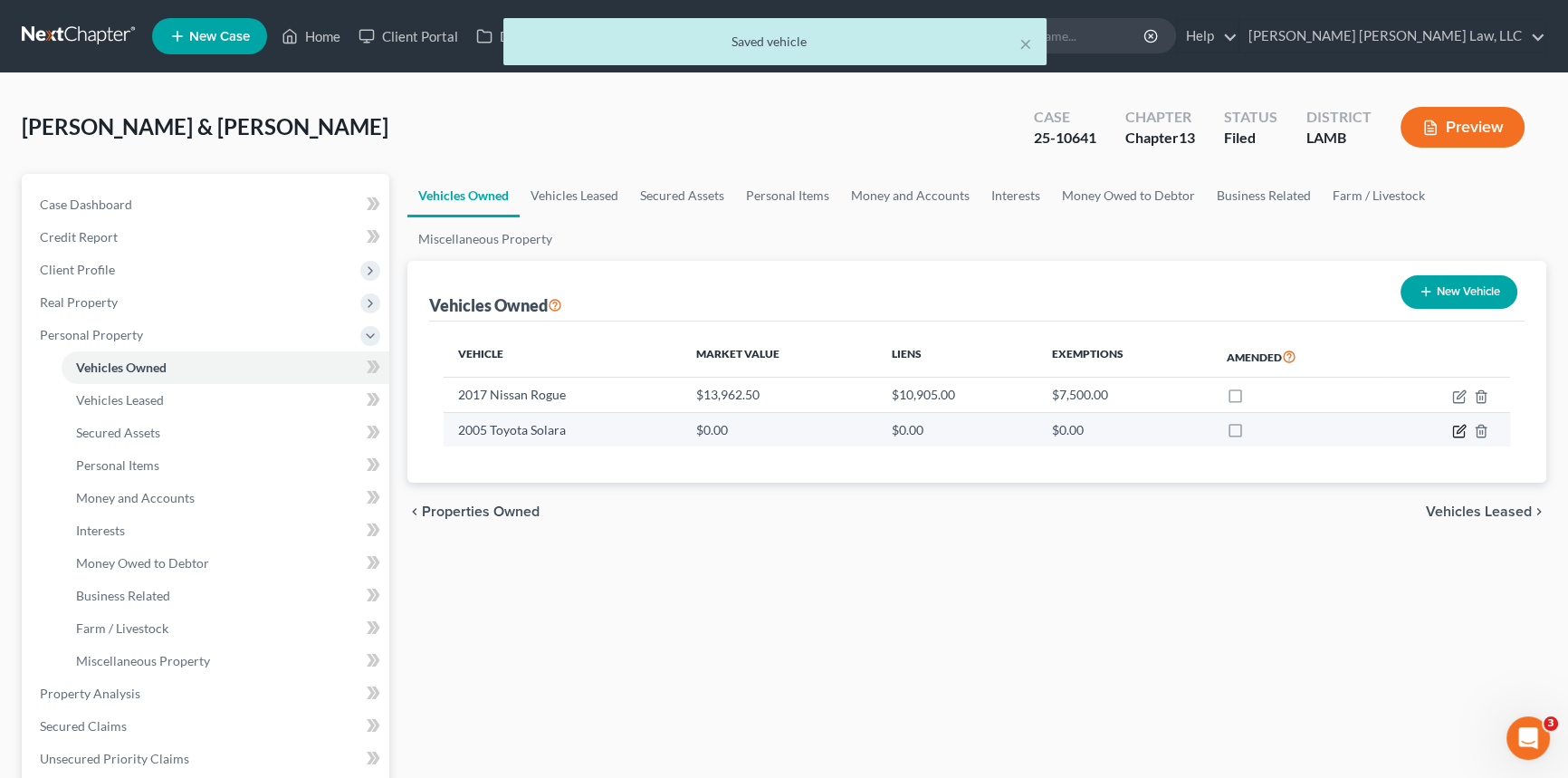
click at [1459, 431] on icon "button" at bounding box center [1459, 431] width 15 height 15
select select "0"
select select "21"
select select "4"
select select "2"
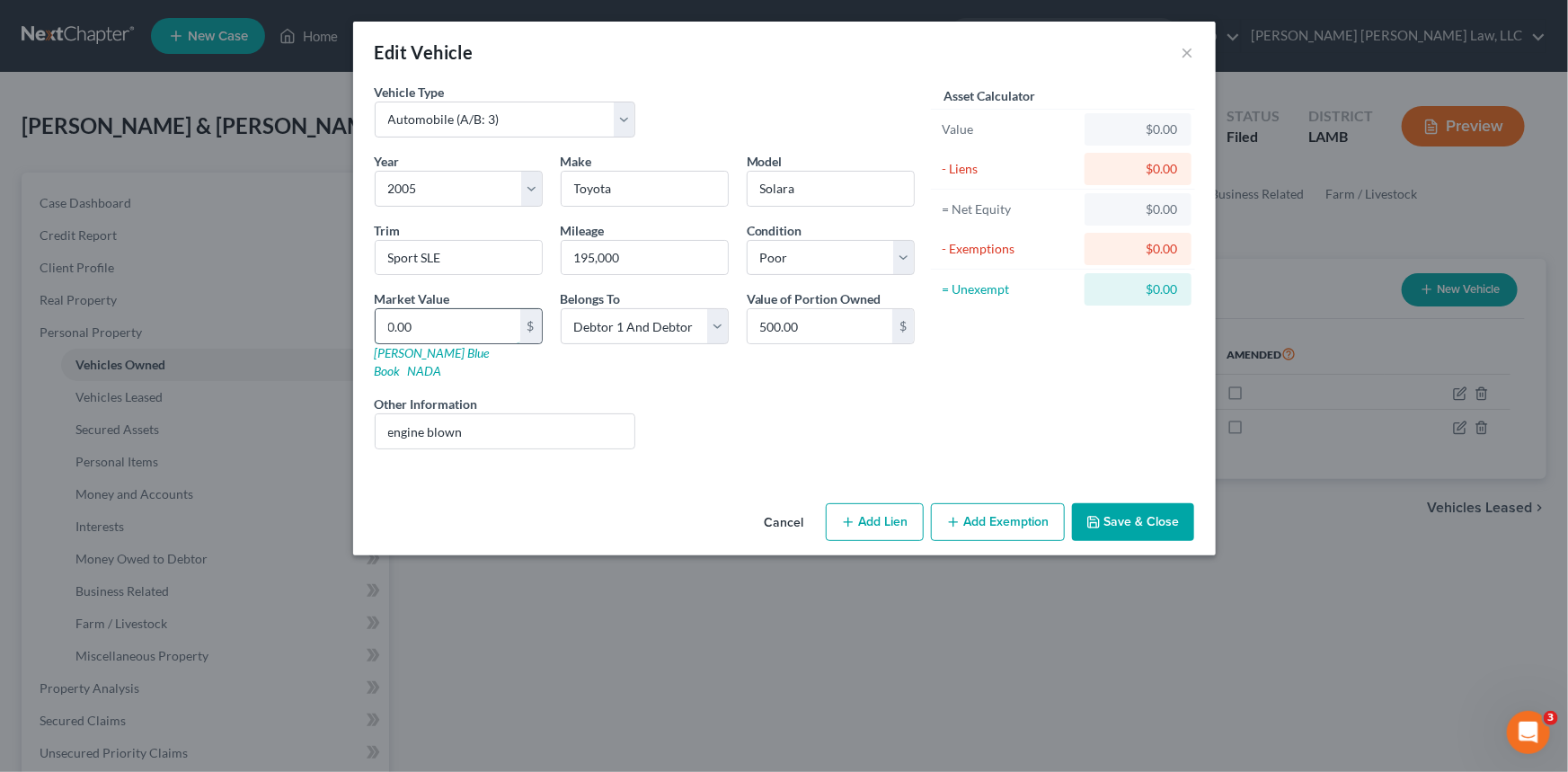
click at [439, 330] on input "0.00" at bounding box center [448, 326] width 145 height 34
type input "5"
type input "5.00"
type input "50"
type input "50.00"
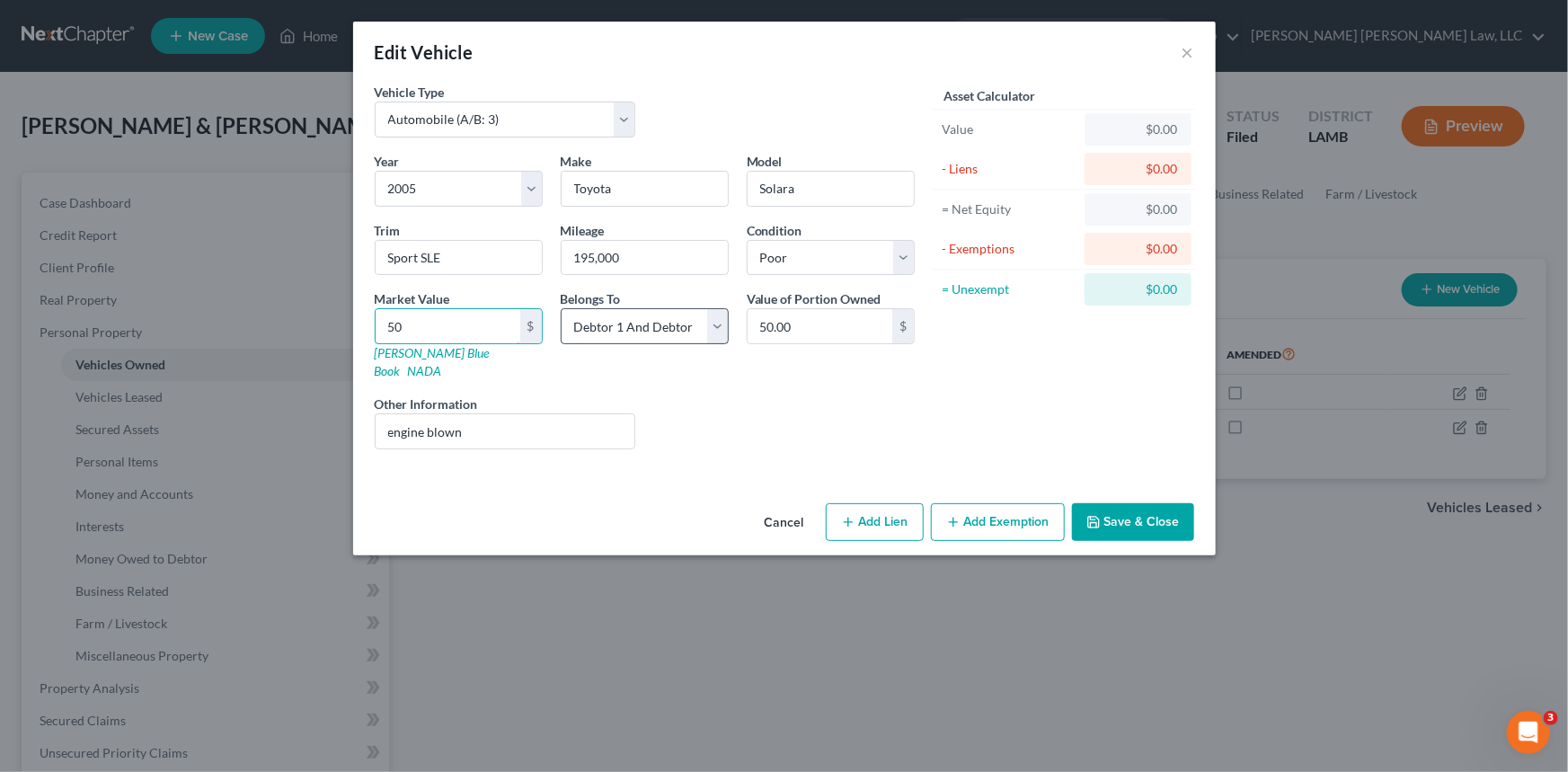
type input "500"
type input "500.00"
click at [442, 363] on link "NADA" at bounding box center [424, 371] width 34 height 16
click at [1141, 505] on button "Save & Close" at bounding box center [1133, 522] width 122 height 37
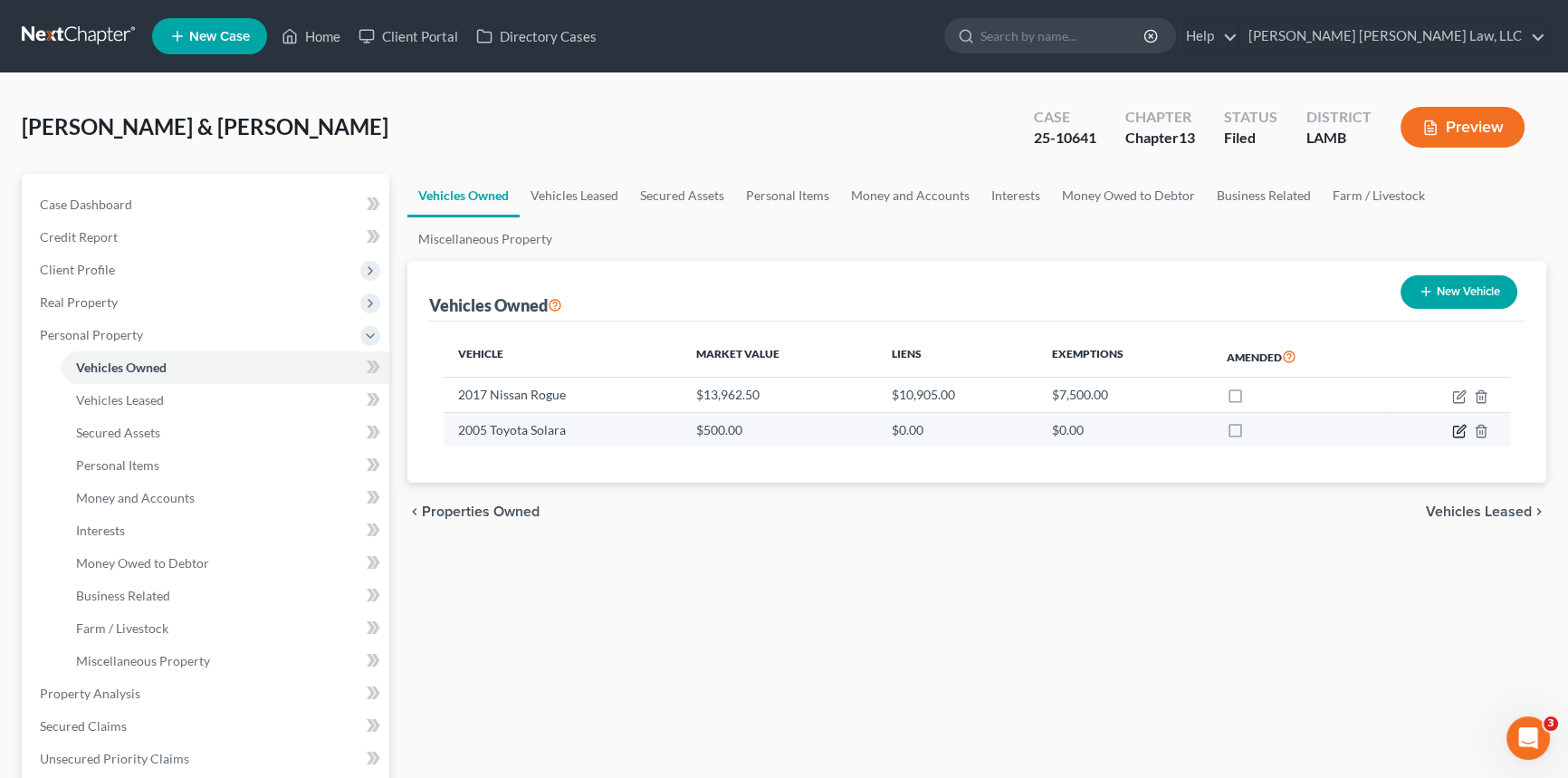
click at [1462, 427] on icon "button" at bounding box center [1459, 431] width 15 height 15
select select "0"
select select "21"
select select "4"
select select "2"
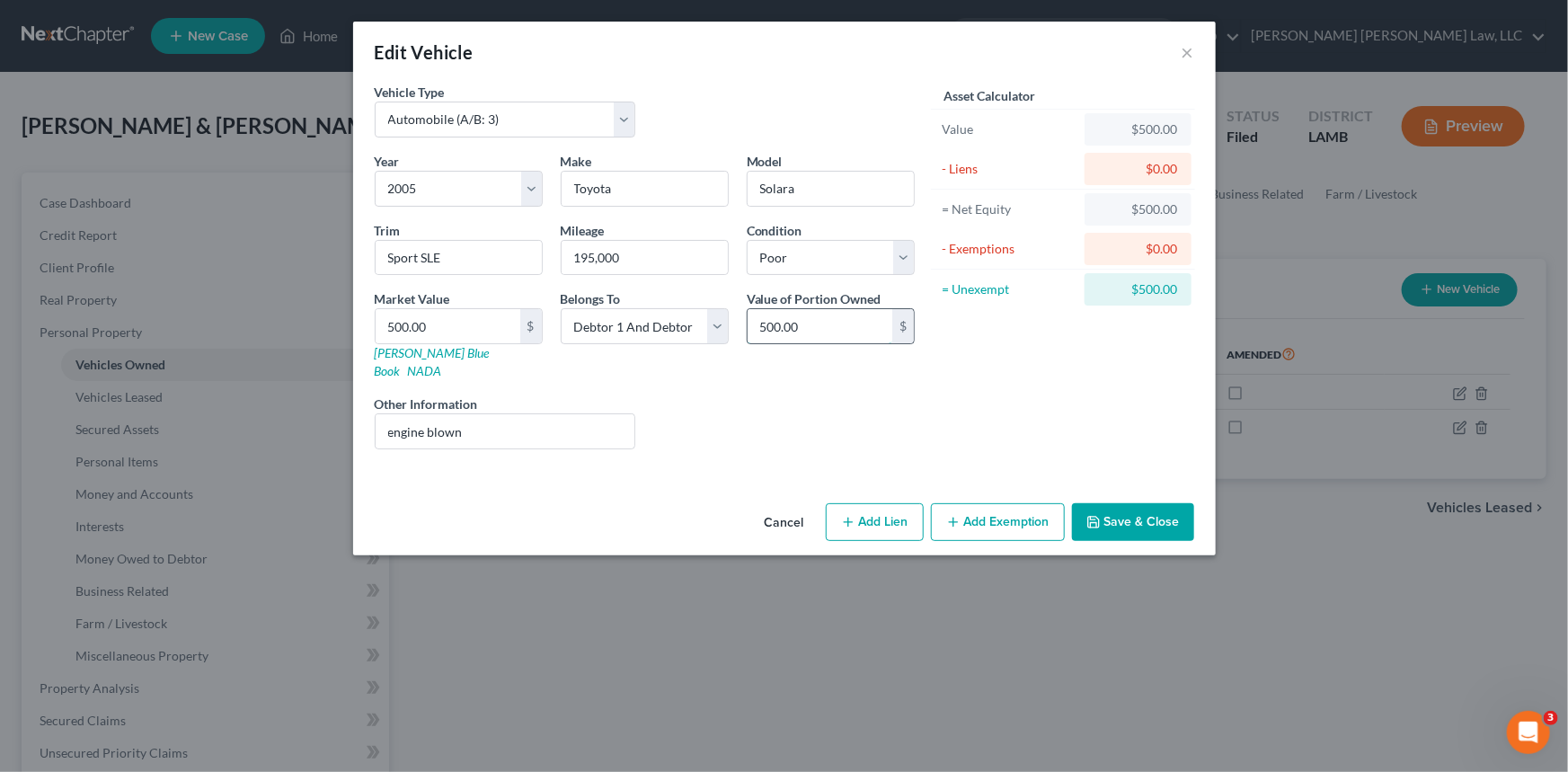
click at [811, 325] on input "500.00" at bounding box center [820, 326] width 145 height 34
type input "500.00"
click at [1132, 503] on button "Save & Close" at bounding box center [1133, 522] width 122 height 37
